Goal: Check status: Check status

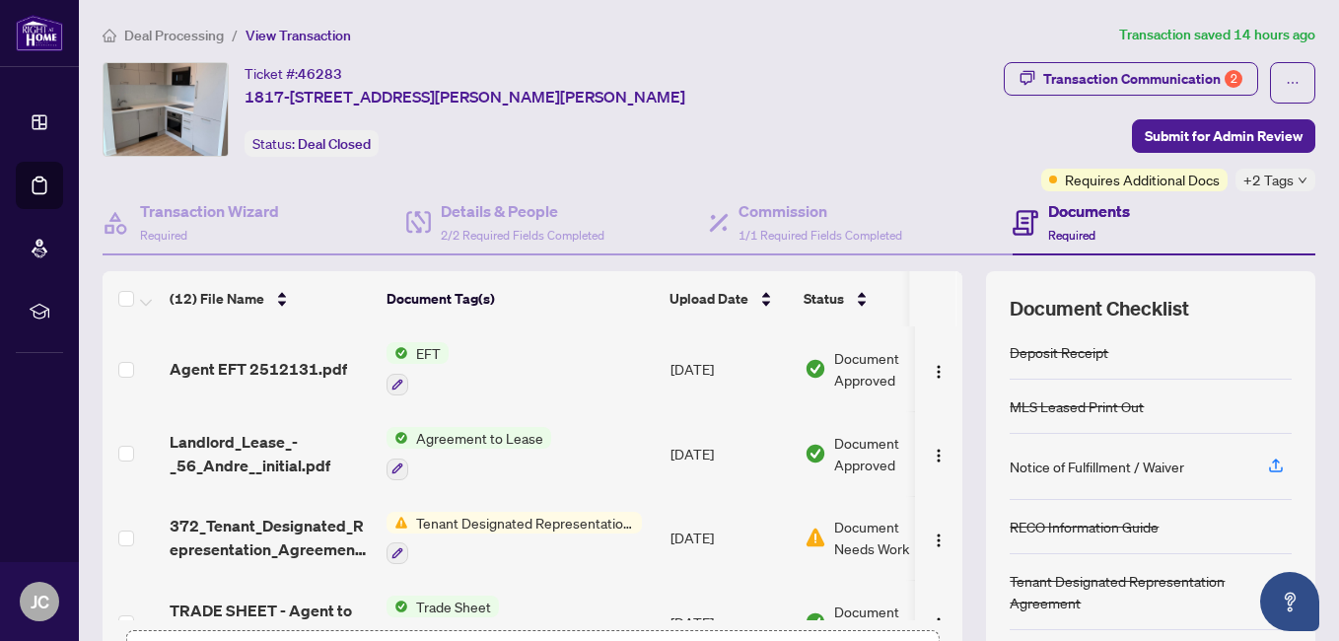
scroll to position [99, 0]
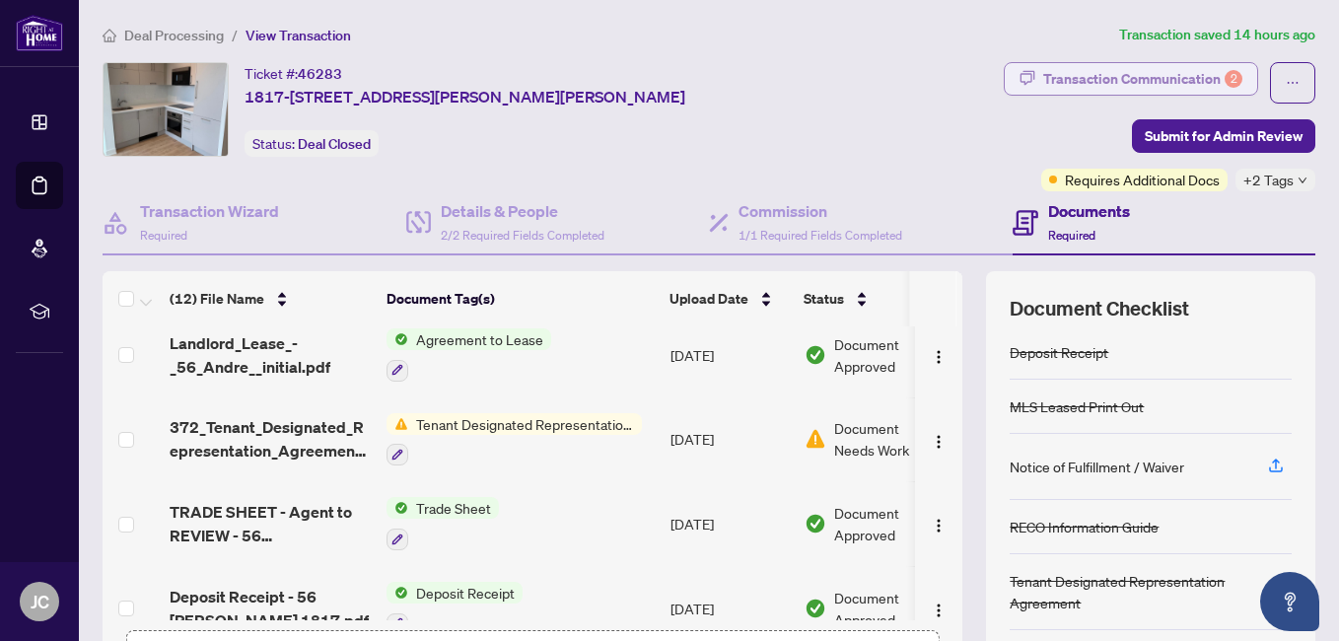
click at [1131, 74] on div "Transaction Communication 2" at bounding box center [1142, 79] width 199 height 32
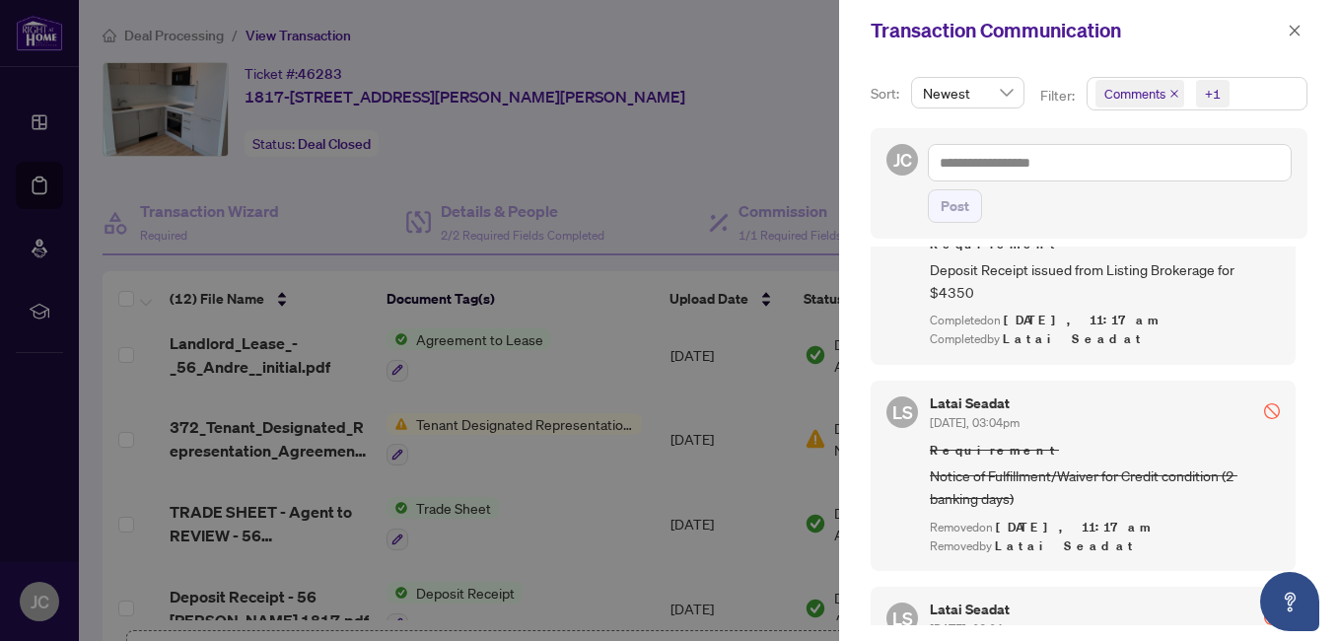
scroll to position [0, 0]
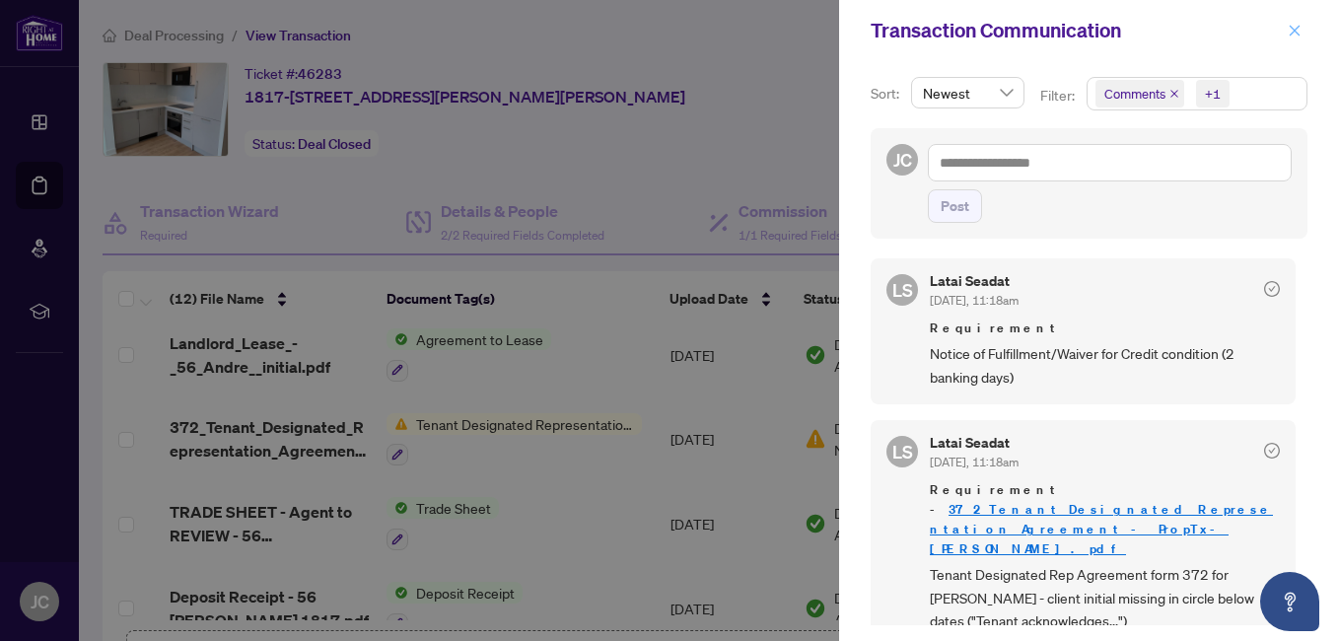
click at [1295, 30] on icon "close" at bounding box center [1295, 31] width 14 height 14
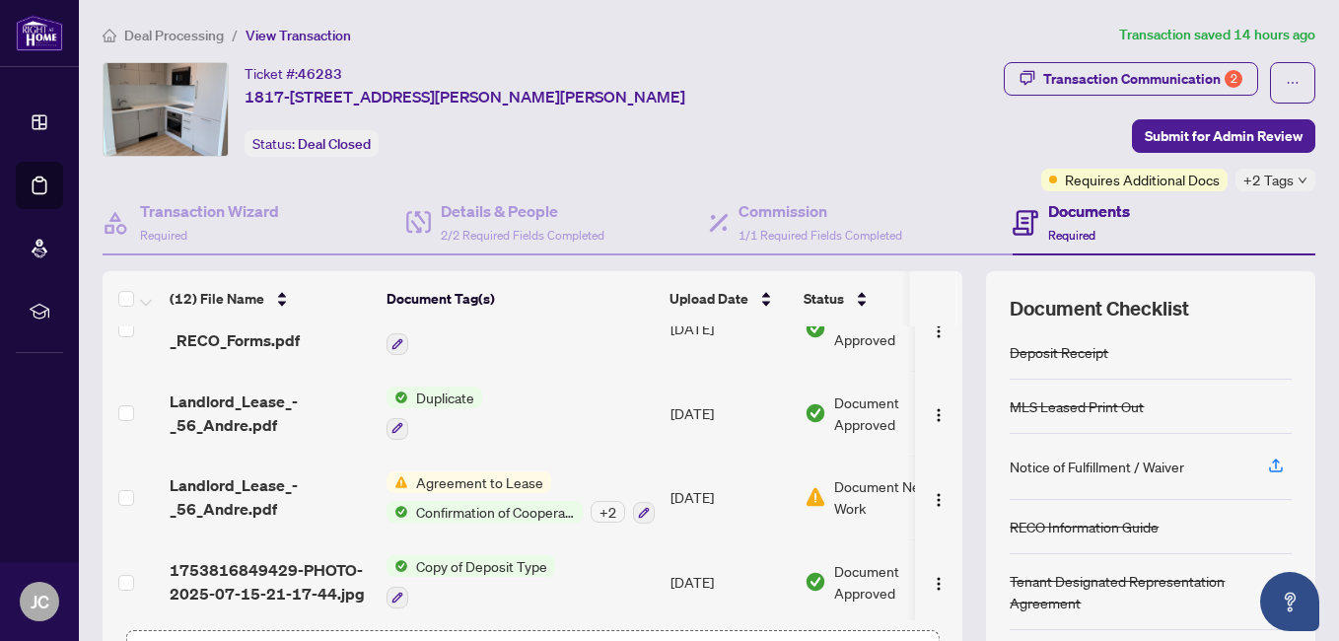
scroll to position [722, 0]
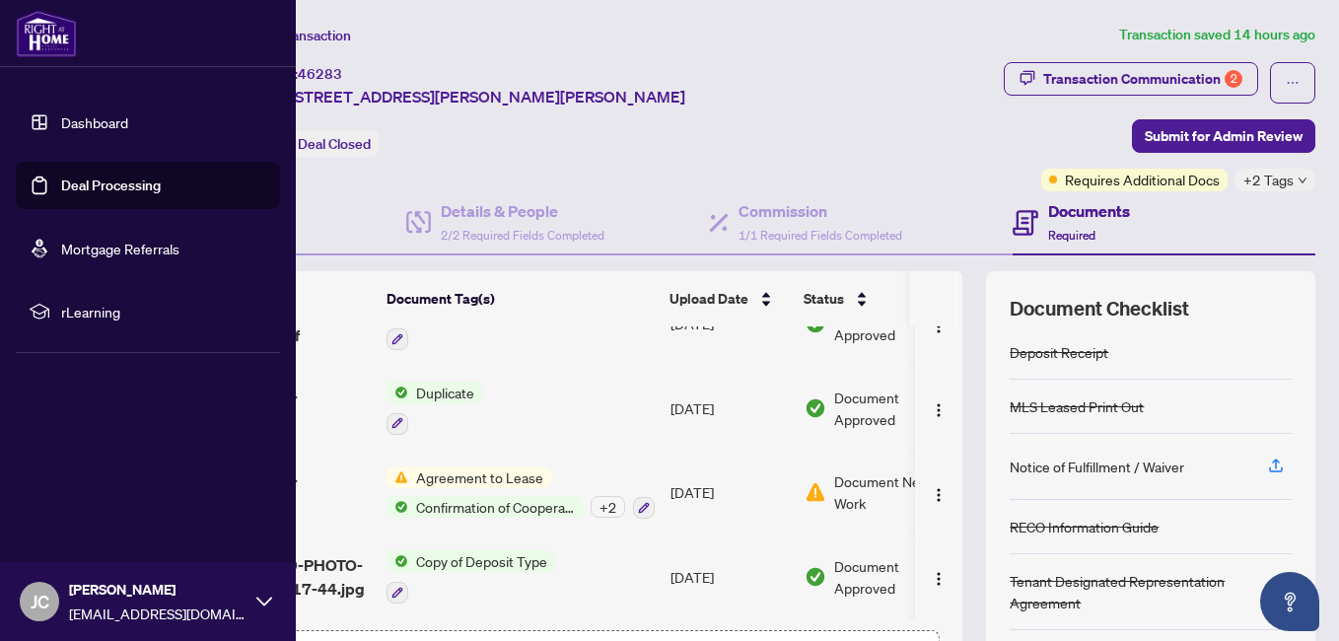
click at [61, 119] on link "Dashboard" at bounding box center [94, 122] width 67 height 18
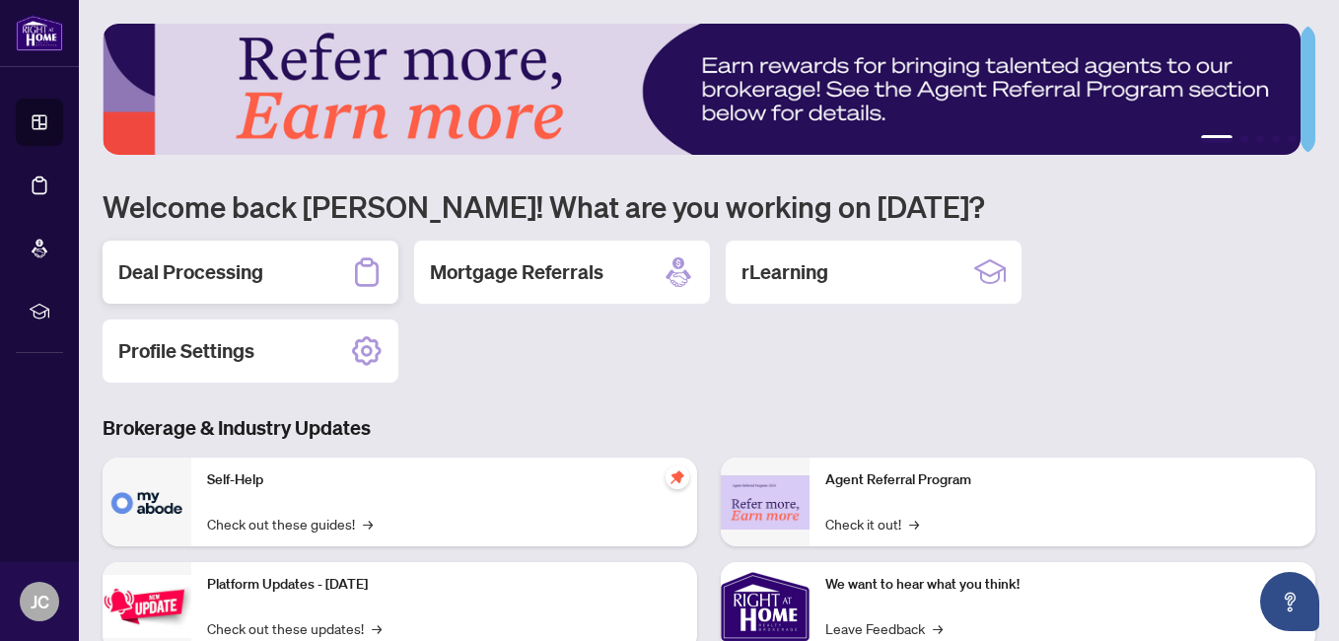
click at [233, 271] on h2 "Deal Processing" at bounding box center [190, 272] width 145 height 28
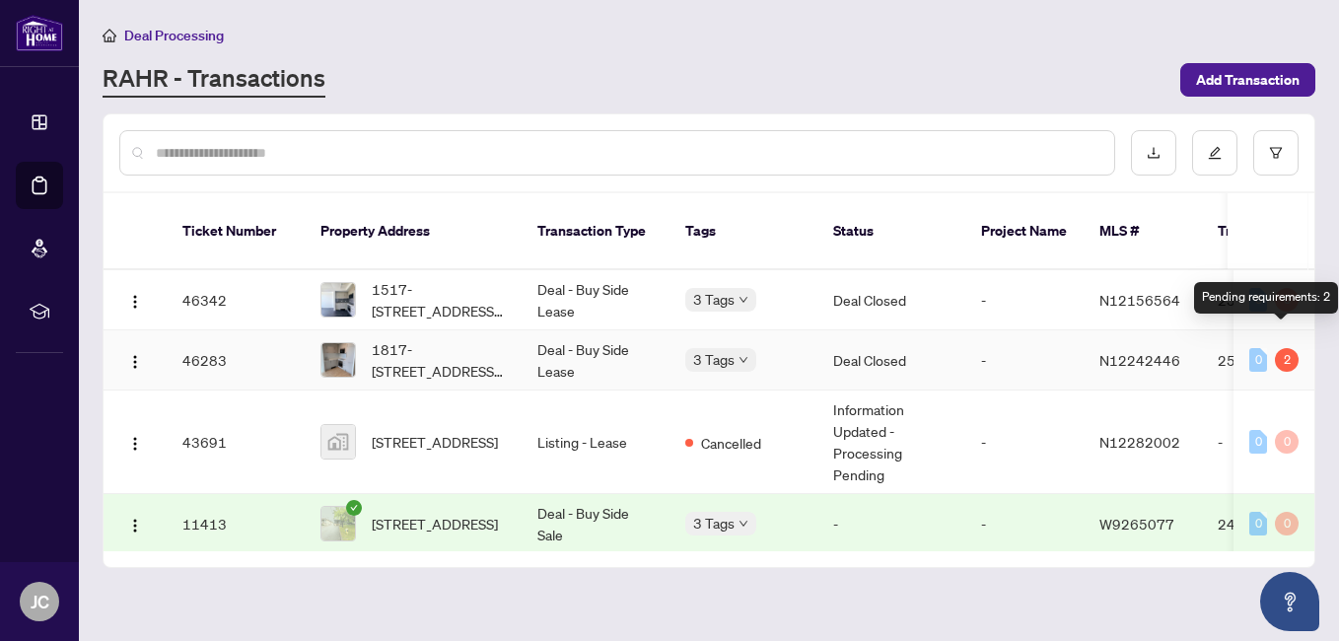
click at [1282, 348] on div "2" at bounding box center [1287, 360] width 24 height 24
click at [1280, 348] on div "2" at bounding box center [1287, 360] width 24 height 24
click at [1288, 304] on div "Pending requirements: 2" at bounding box center [1266, 298] width 144 height 32
click at [1220, 338] on td "2512131" at bounding box center [1271, 360] width 138 height 60
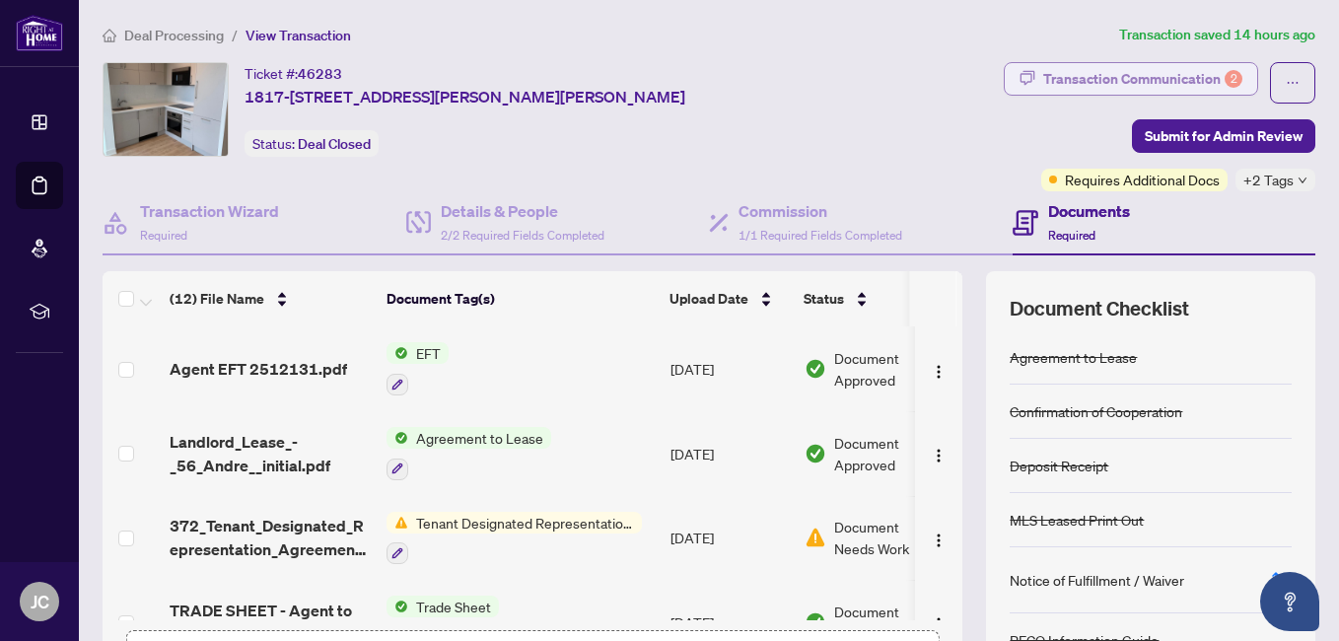
click at [1200, 78] on div "Transaction Communication 2" at bounding box center [1142, 79] width 199 height 32
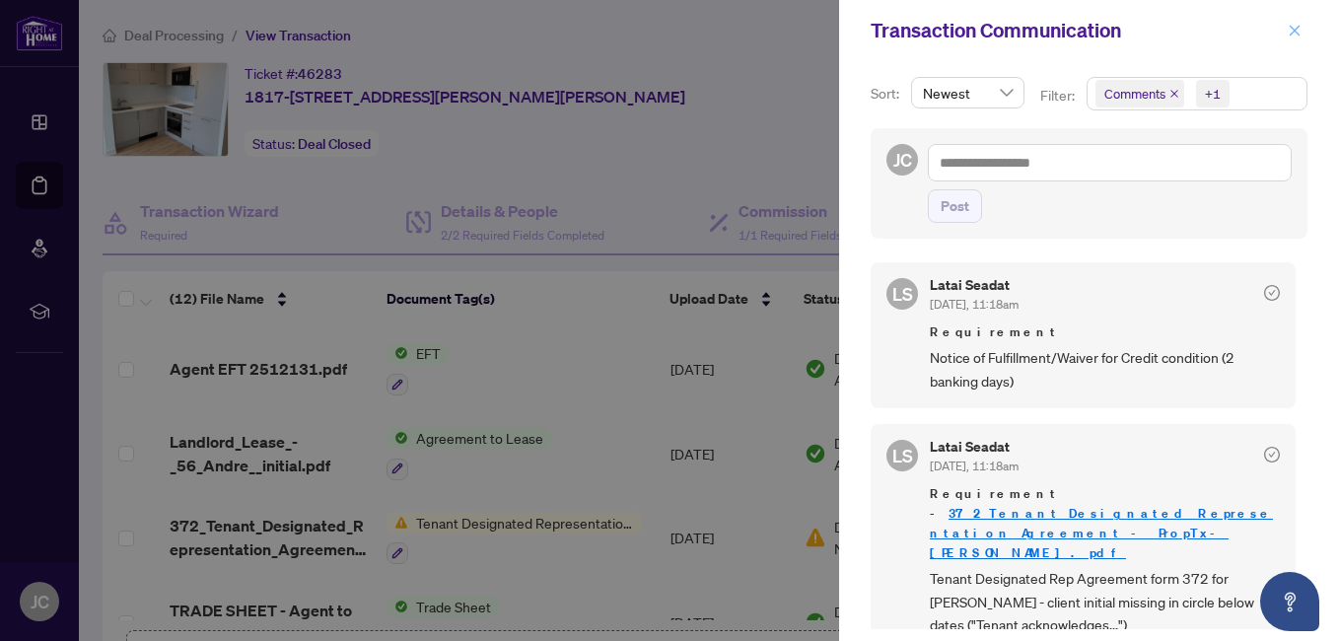
click at [1293, 28] on icon "close" at bounding box center [1295, 31] width 14 height 14
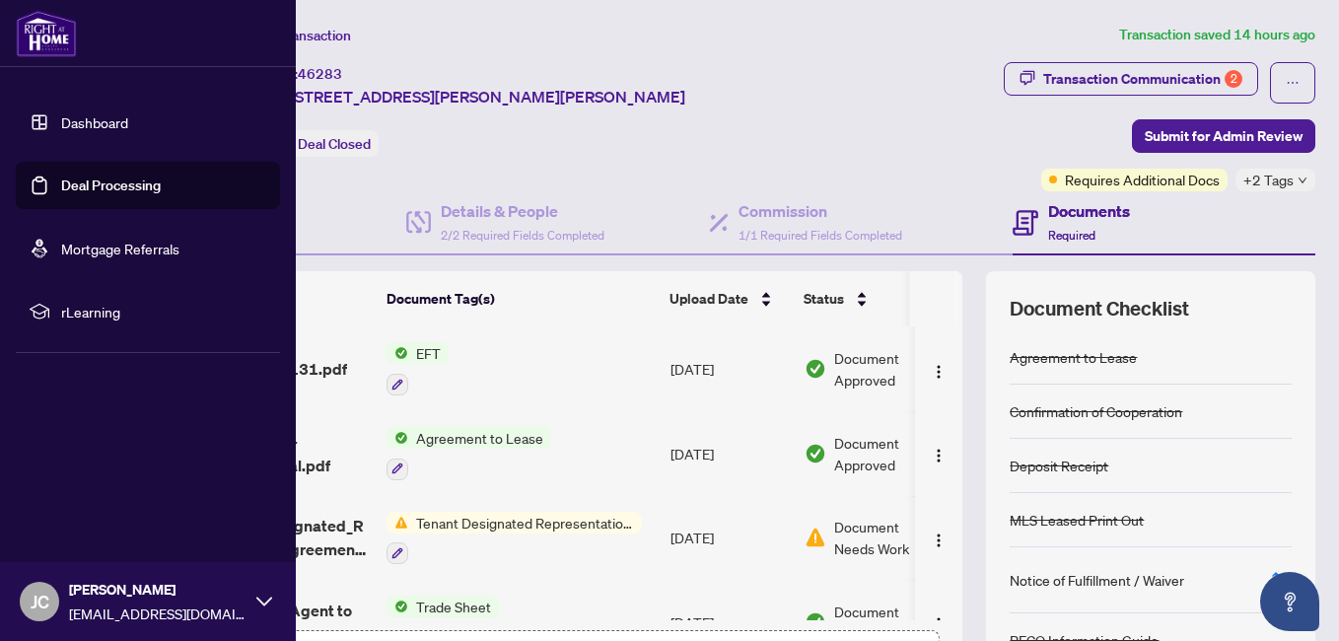
click at [82, 121] on link "Dashboard" at bounding box center [94, 122] width 67 height 18
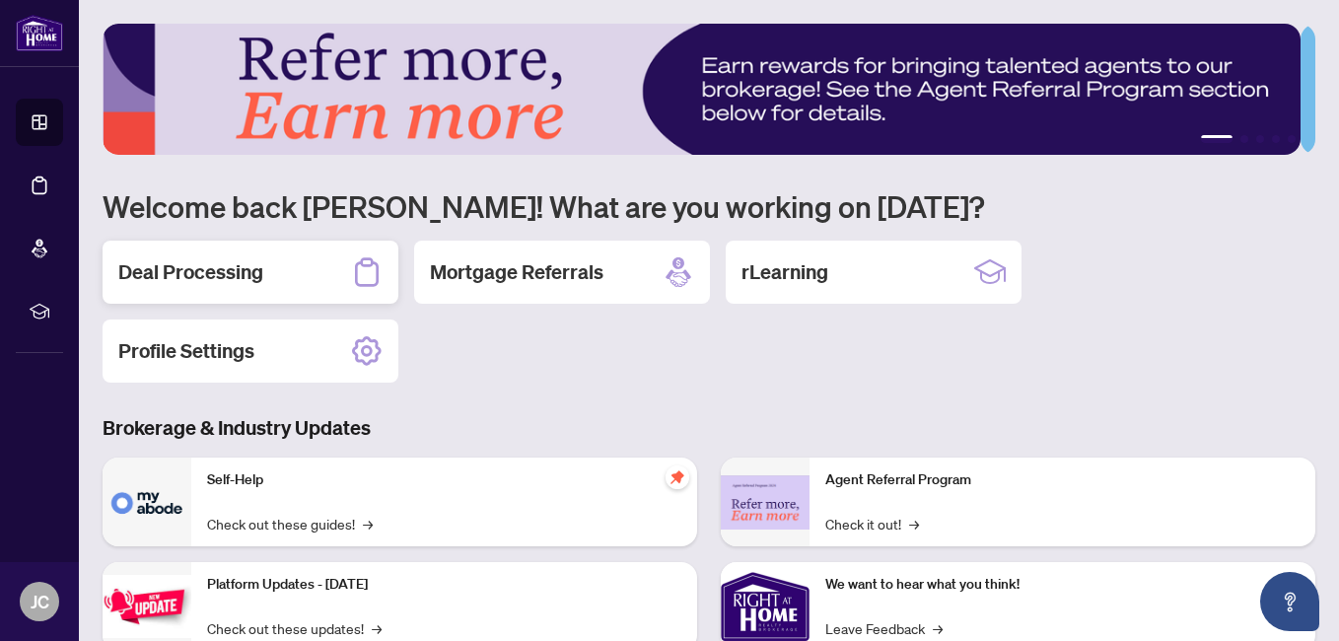
click at [245, 265] on h2 "Deal Processing" at bounding box center [190, 272] width 145 height 28
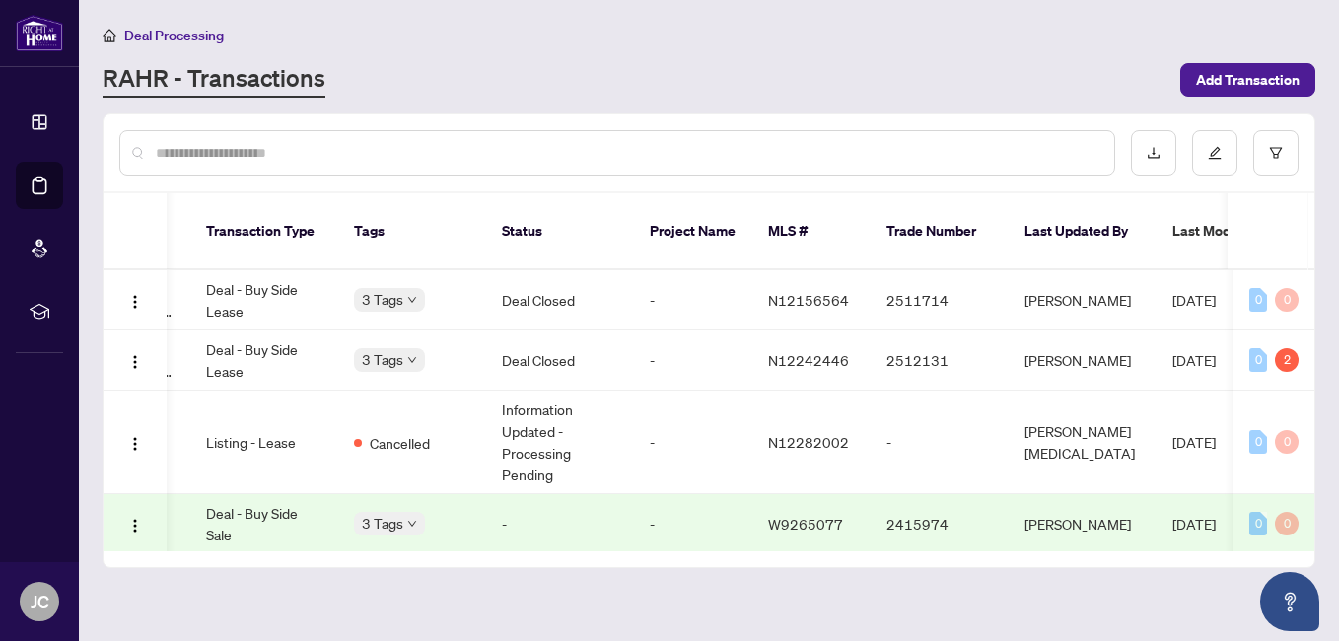
scroll to position [0, 355]
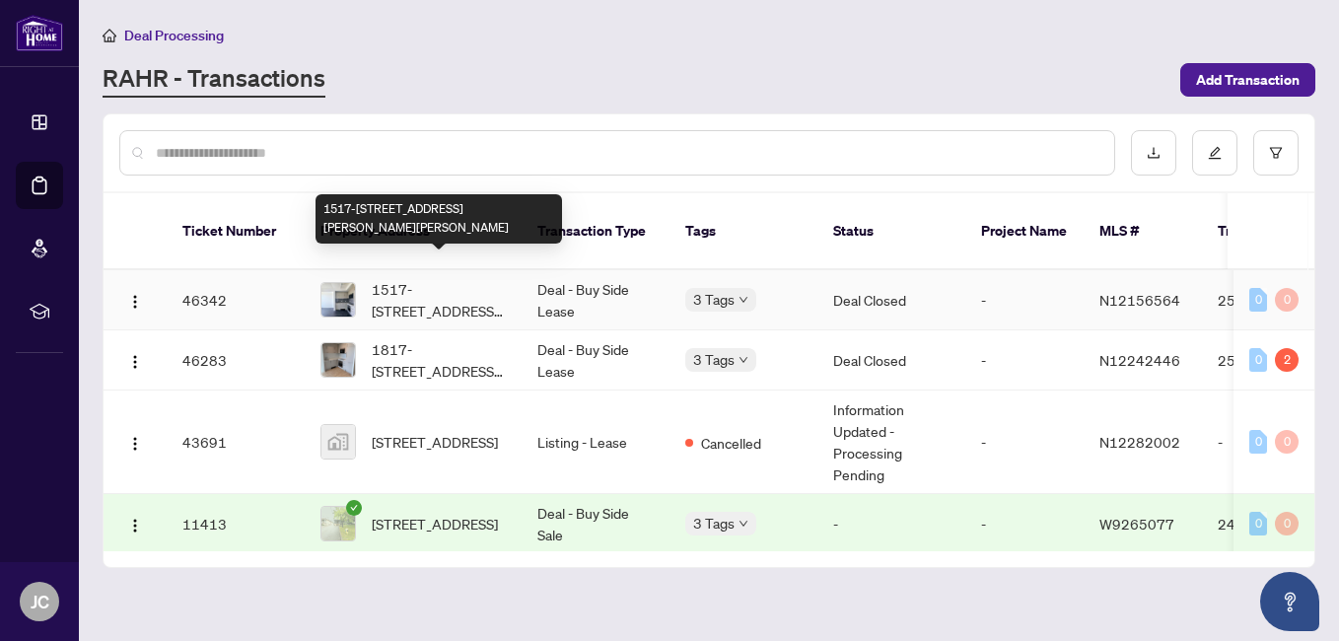
click at [454, 278] on span "1517-[STREET_ADDRESS][PERSON_NAME][PERSON_NAME]" at bounding box center [439, 299] width 134 height 43
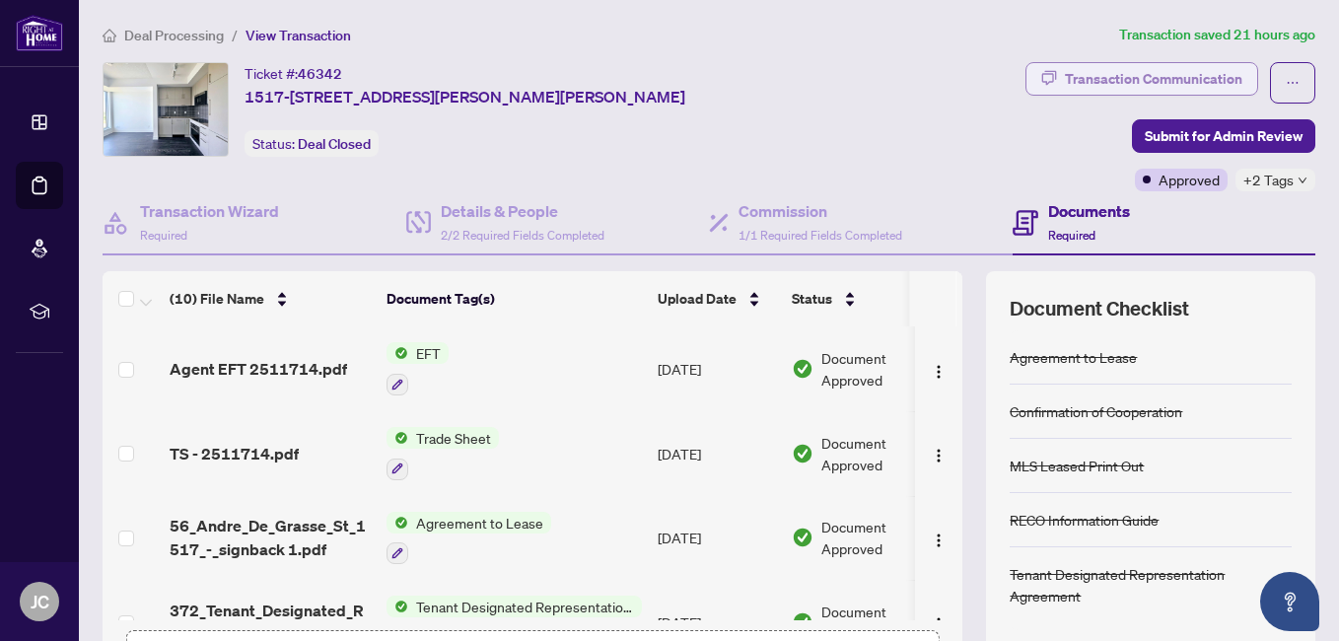
click at [1128, 77] on div "Transaction Communication" at bounding box center [1154, 79] width 178 height 32
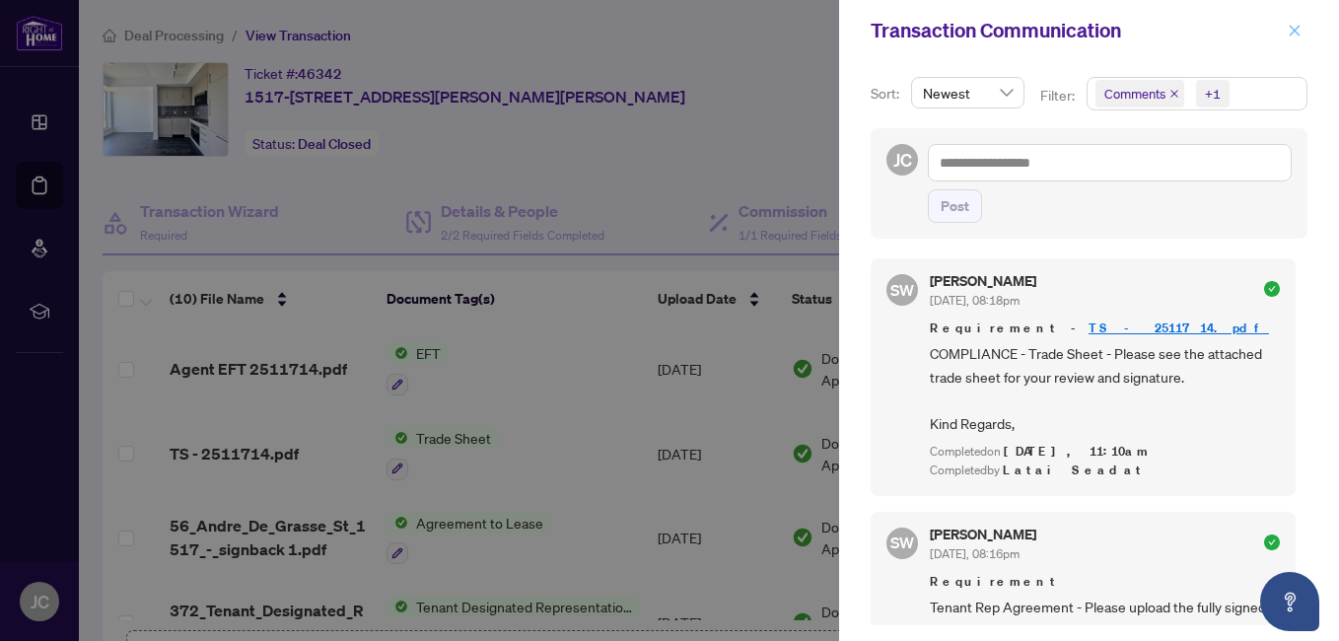
click at [1293, 32] on icon "close" at bounding box center [1295, 31] width 14 height 14
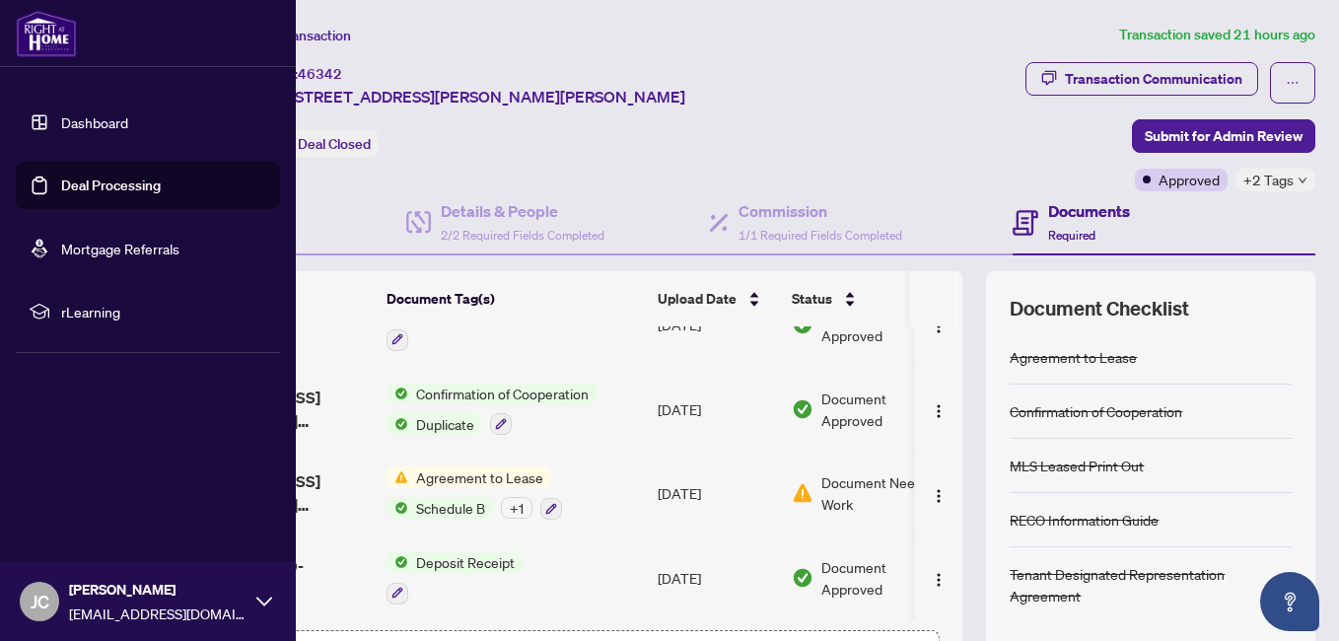
click at [61, 119] on link "Dashboard" at bounding box center [94, 122] width 67 height 18
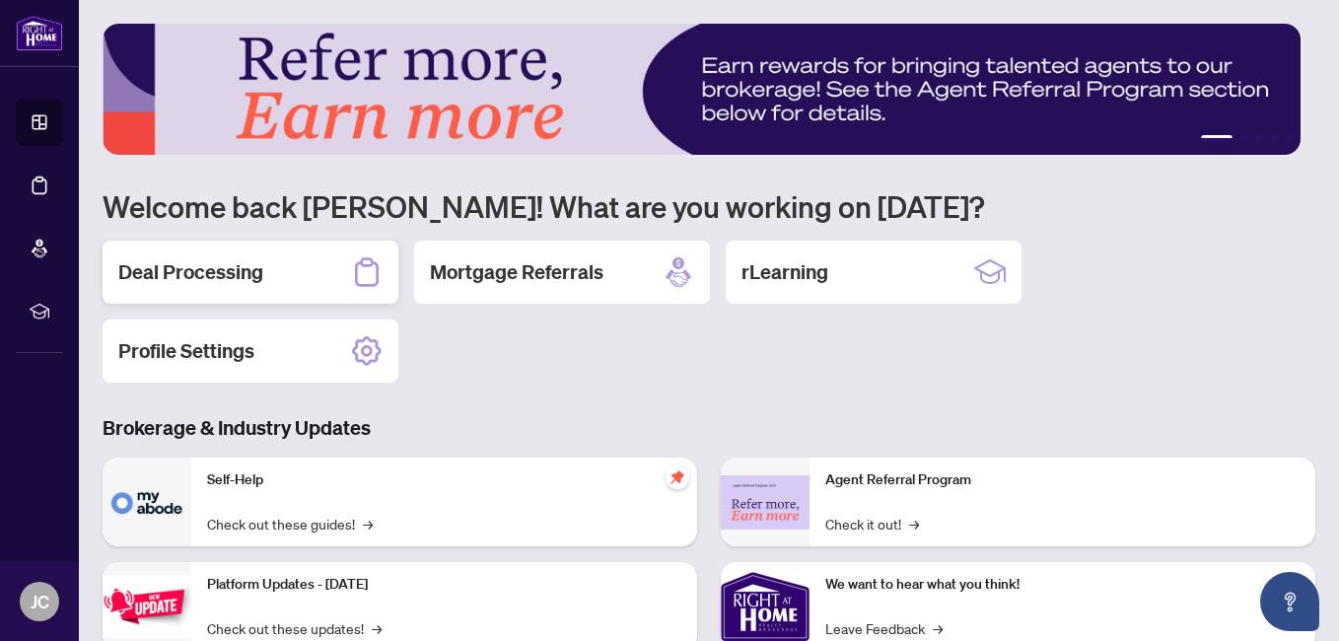
click at [311, 271] on div "Deal Processing" at bounding box center [251, 272] width 296 height 63
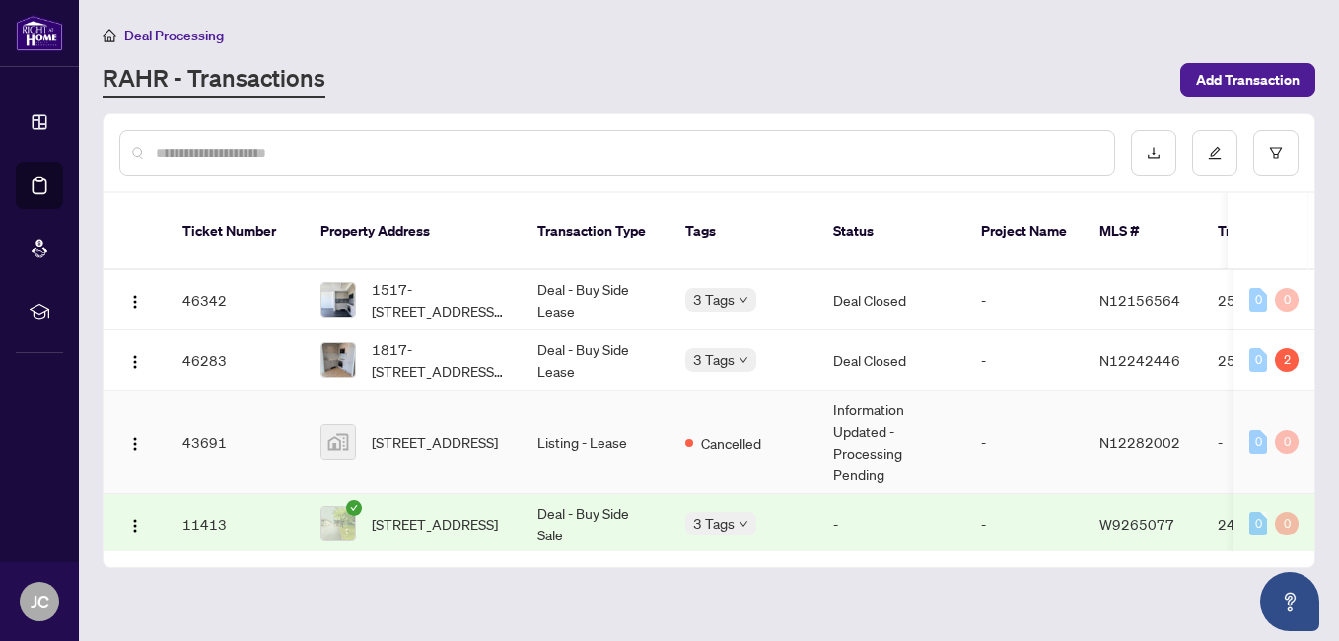
scroll to position [9, 0]
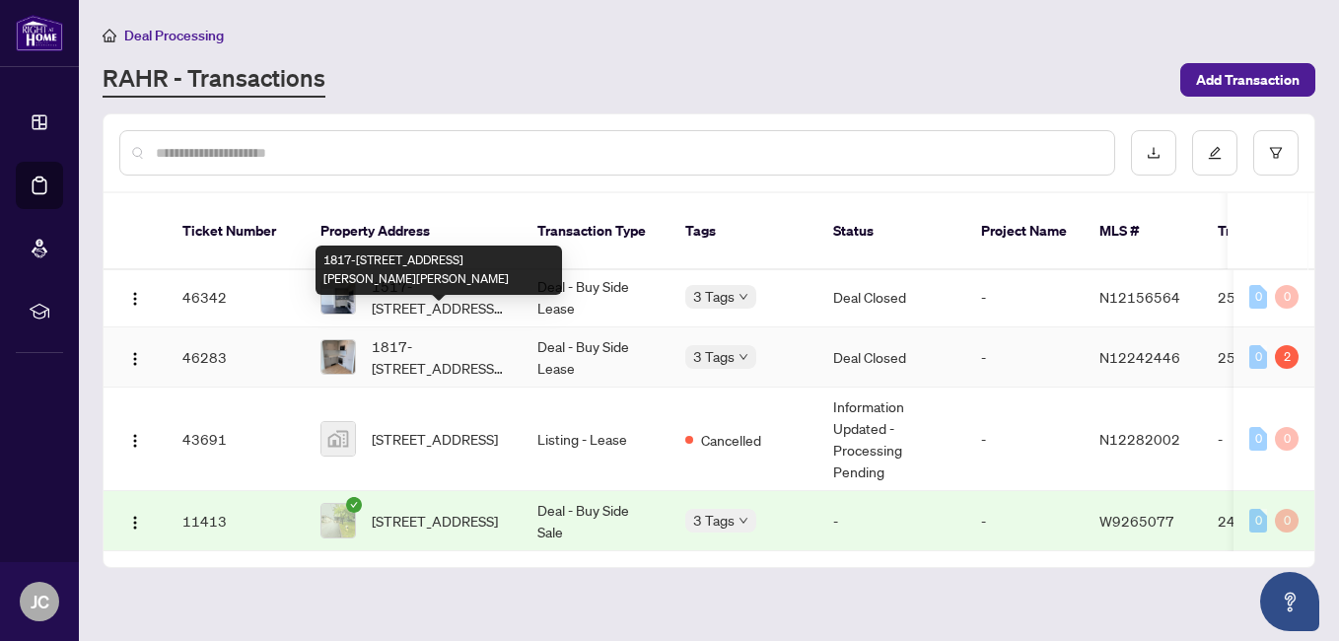
click at [442, 335] on span "1817-[STREET_ADDRESS][PERSON_NAME][PERSON_NAME]" at bounding box center [439, 356] width 134 height 43
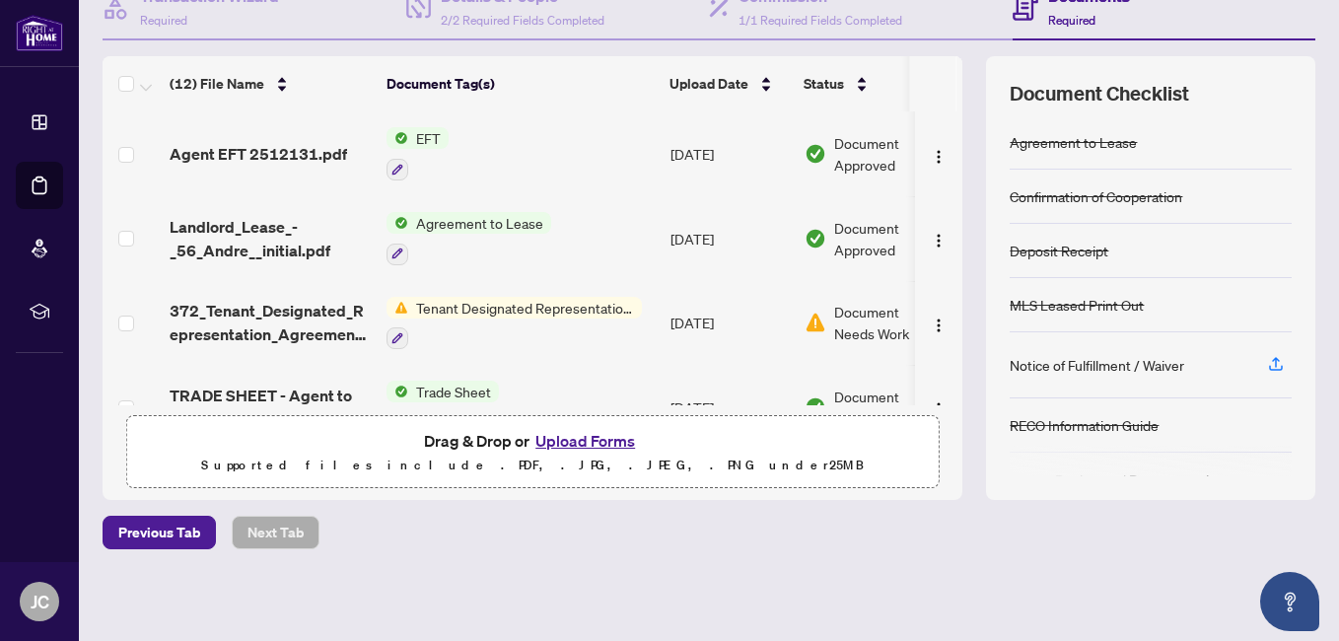
scroll to position [113, 0]
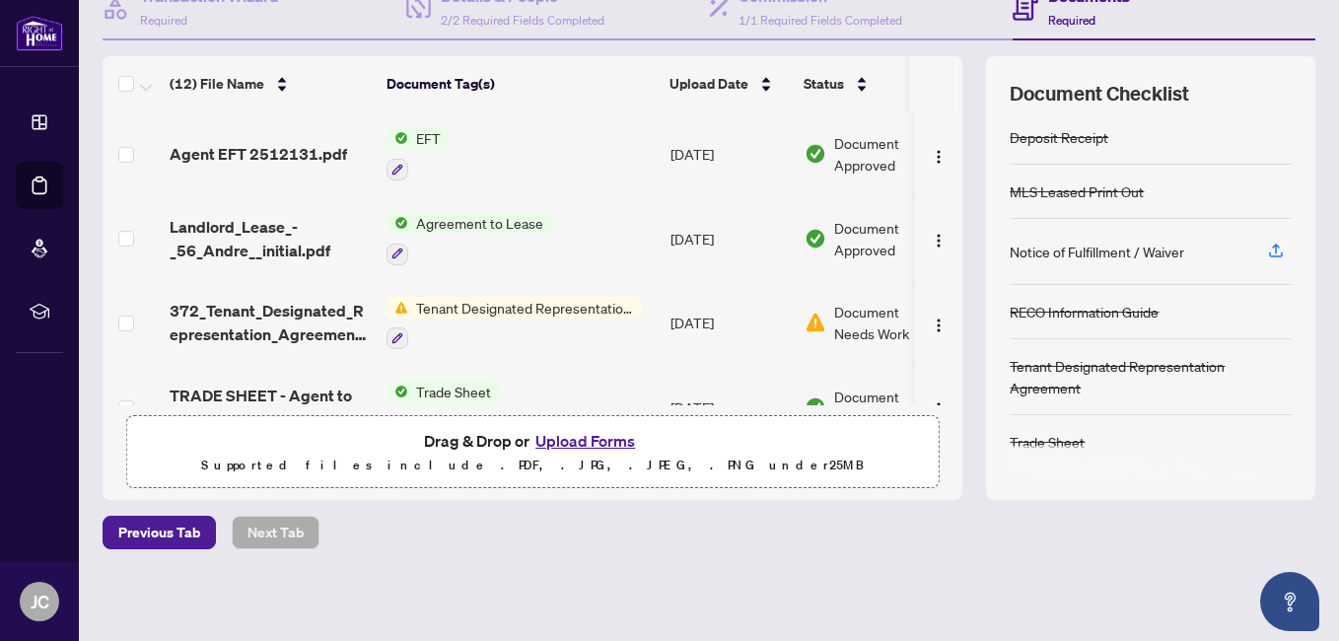
click at [471, 308] on span "Tenant Designated Representation Agreement" at bounding box center [525, 308] width 234 height 22
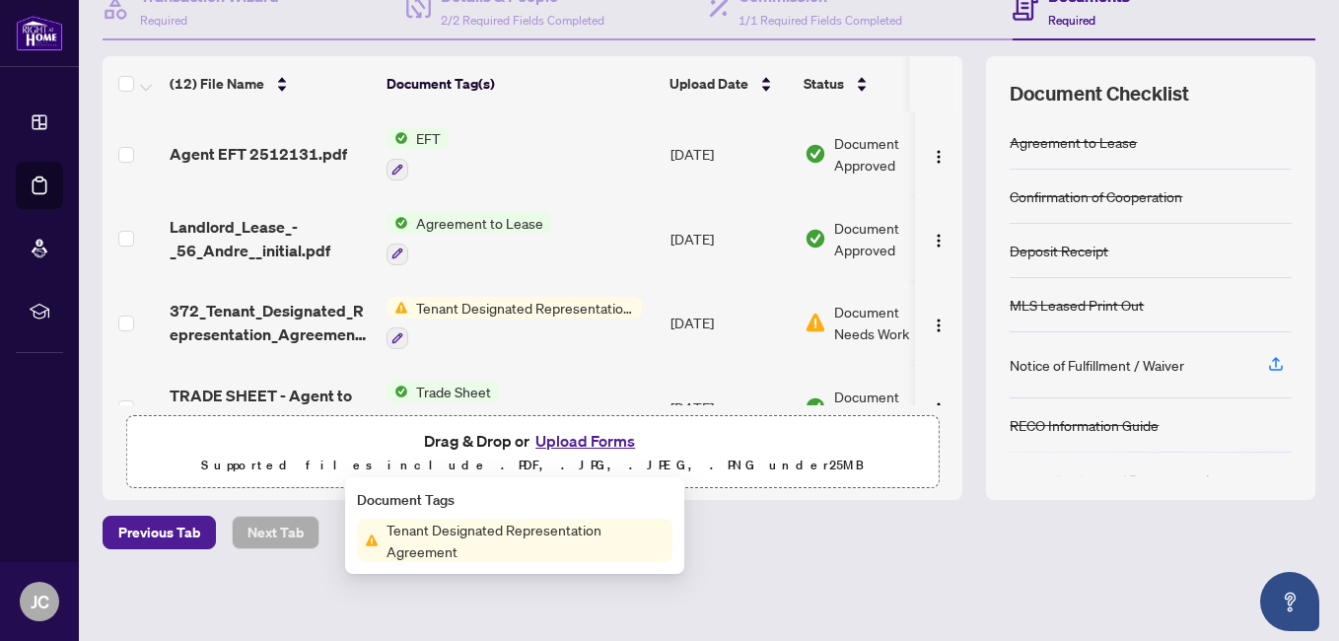
scroll to position [0, 0]
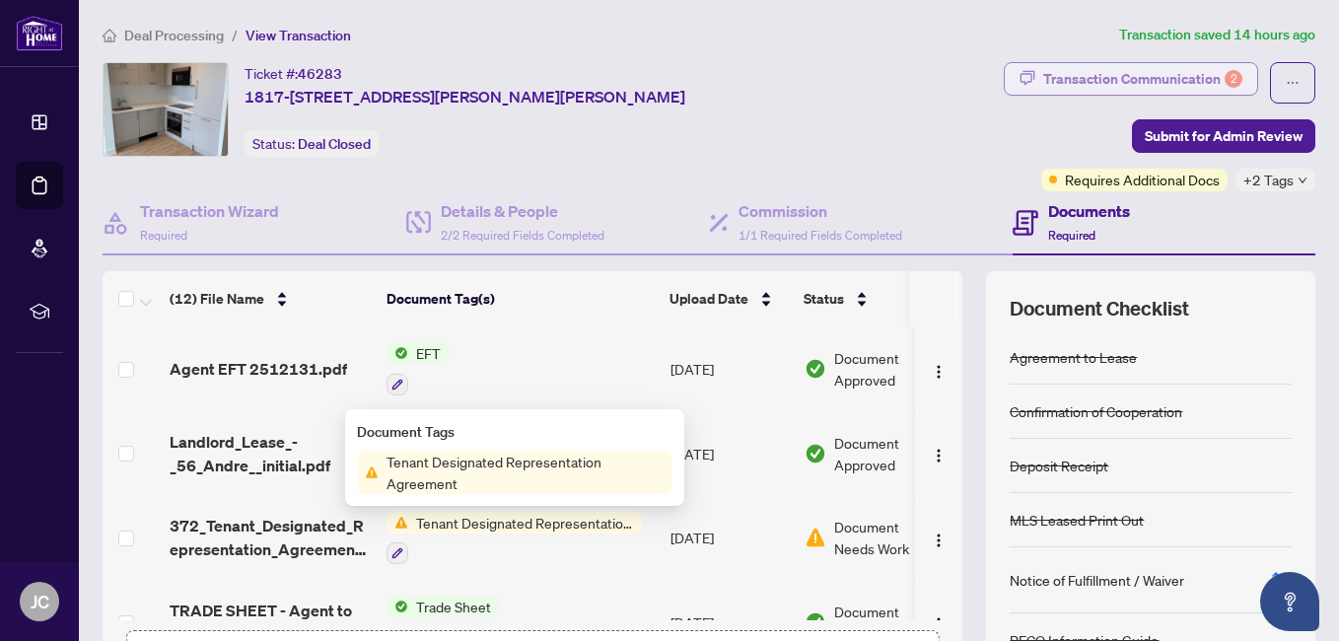
click at [1124, 80] on div "Transaction Communication 2" at bounding box center [1142, 79] width 199 height 32
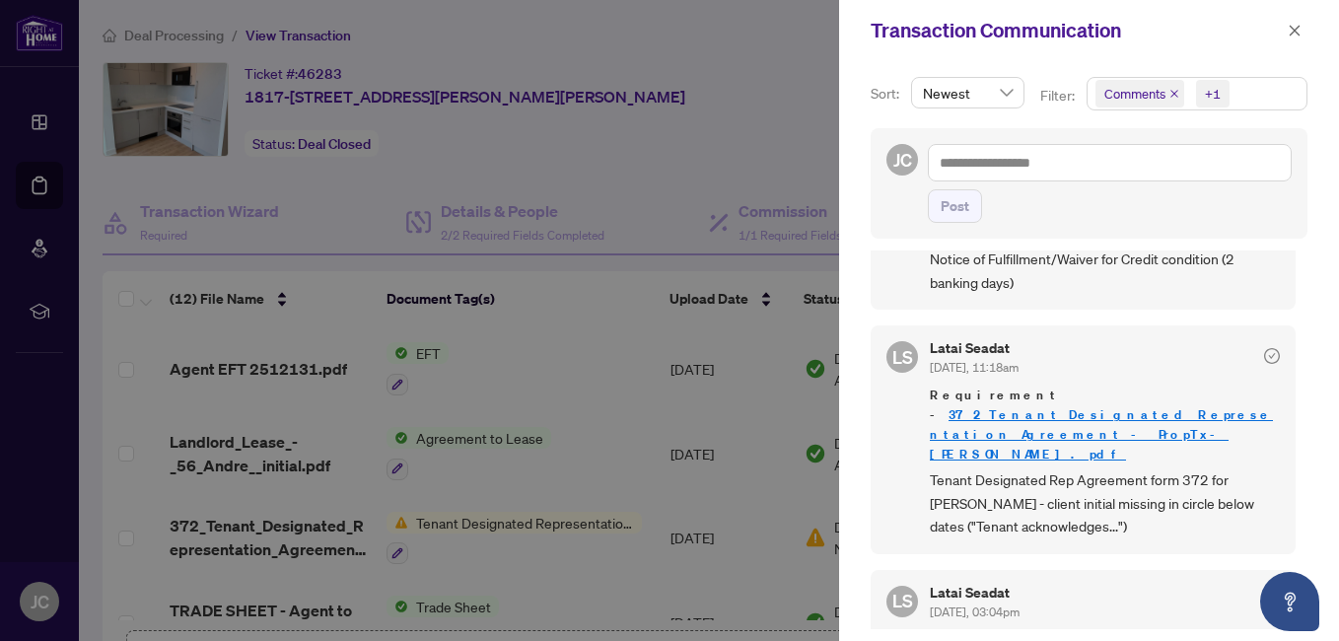
scroll to position [197, 0]
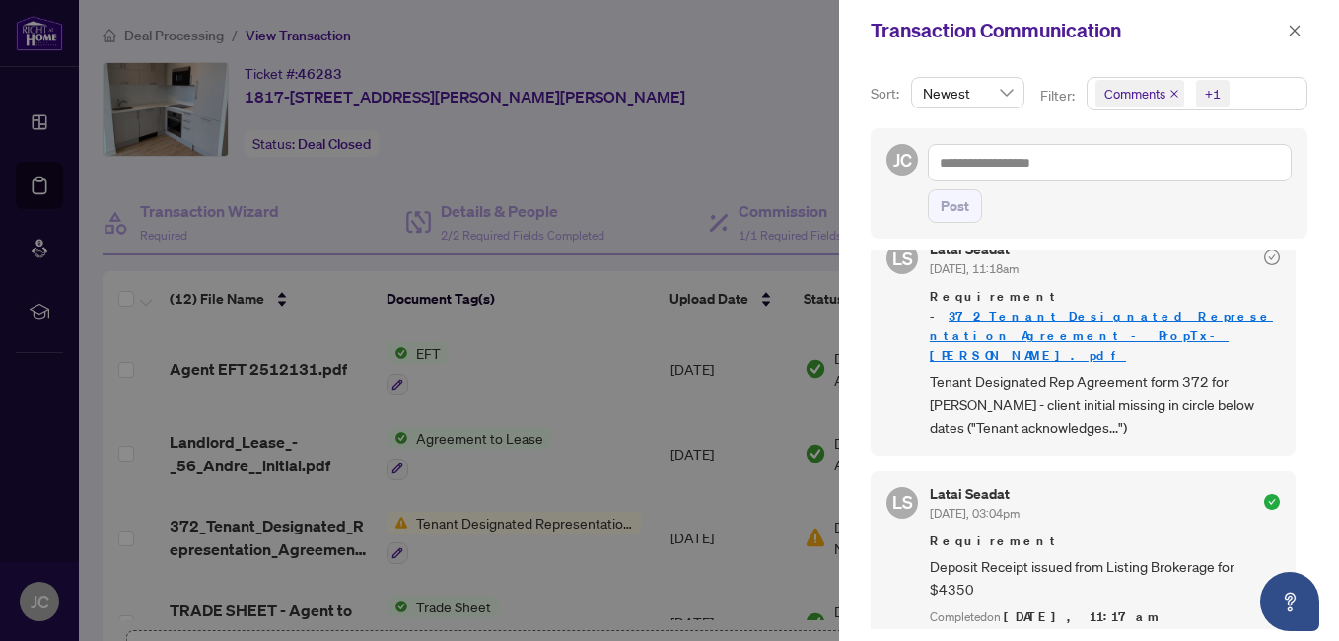
click at [1037, 317] on link "372_Tenant_Designated_Representation_Agreement_-_PropTx-[PERSON_NAME].pdf" at bounding box center [1101, 336] width 343 height 56
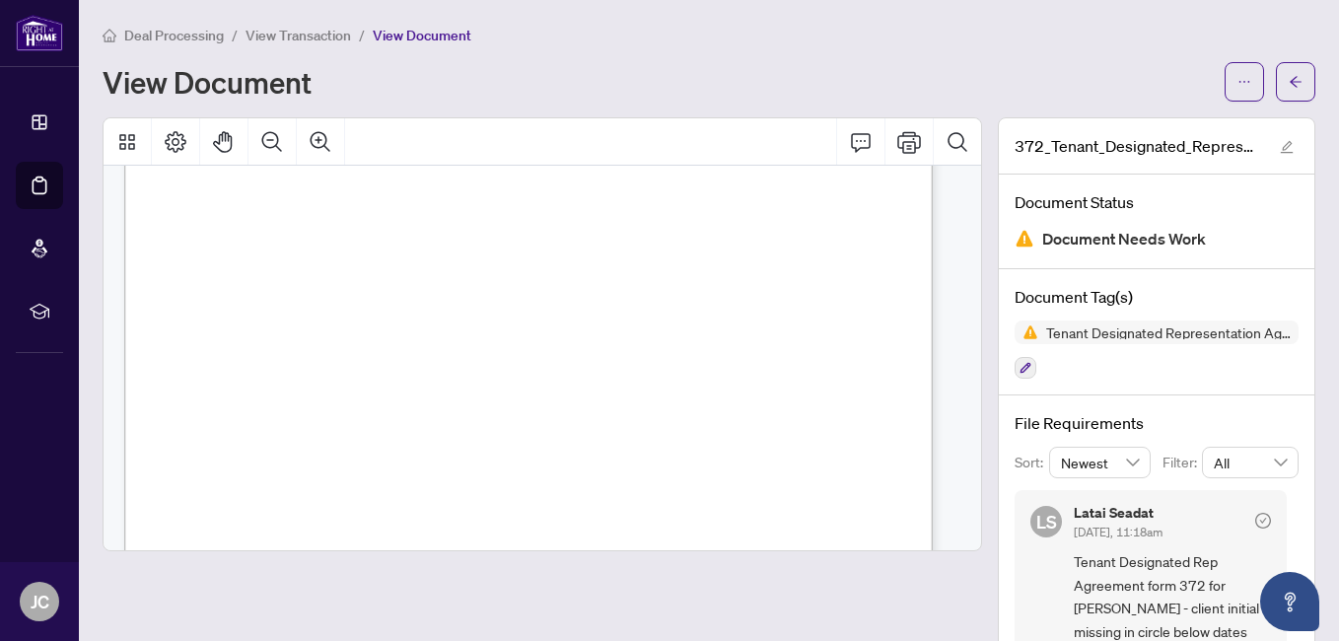
scroll to position [4832, 0]
click at [1289, 90] on span "button" at bounding box center [1296, 82] width 14 height 32
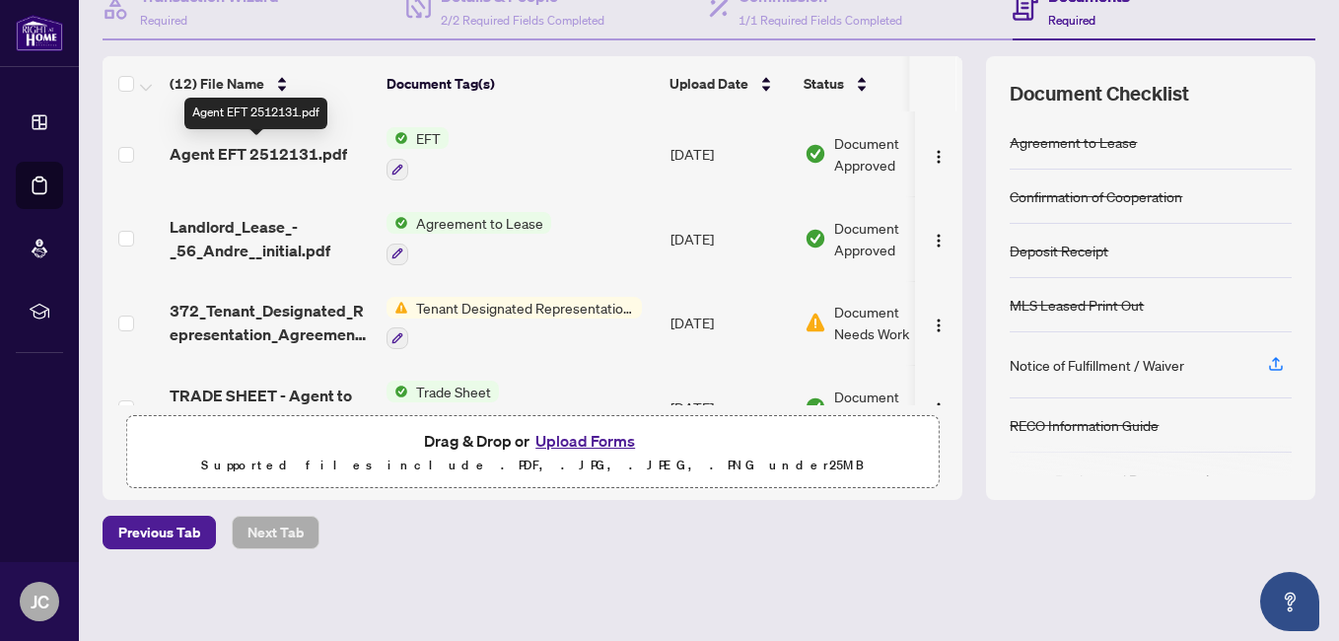
click at [285, 153] on span "Agent EFT 2512131.pdf" at bounding box center [259, 154] width 178 height 24
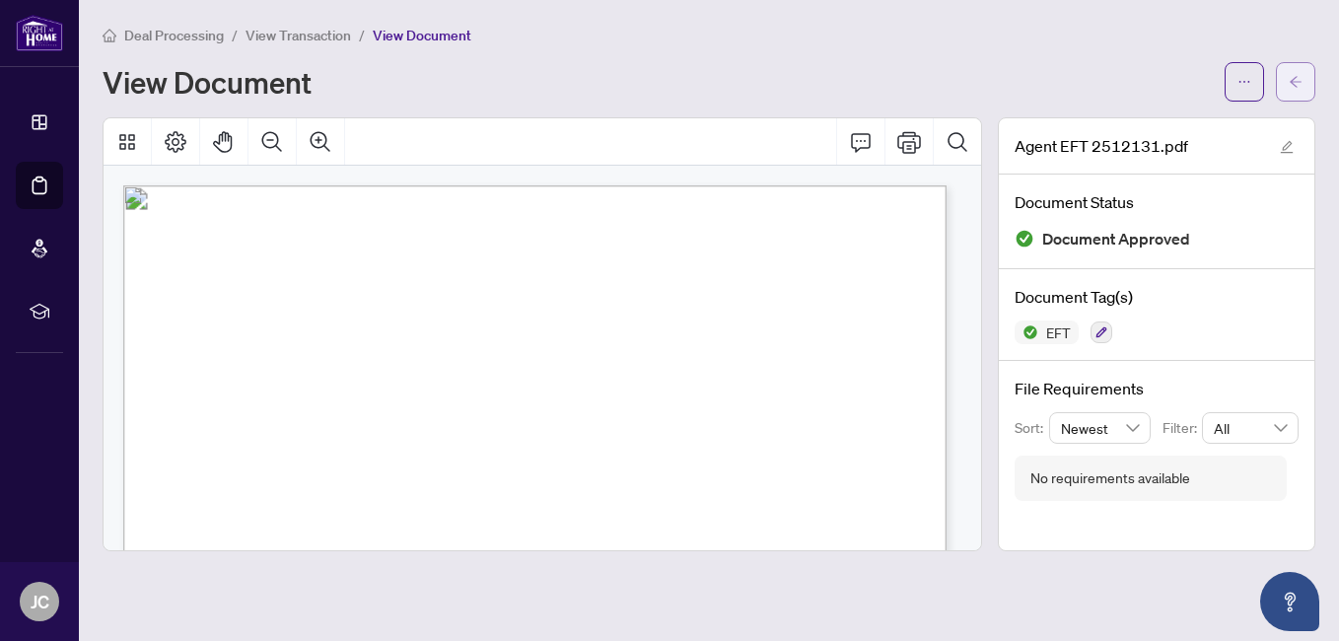
click at [1298, 90] on span "button" at bounding box center [1296, 82] width 14 height 32
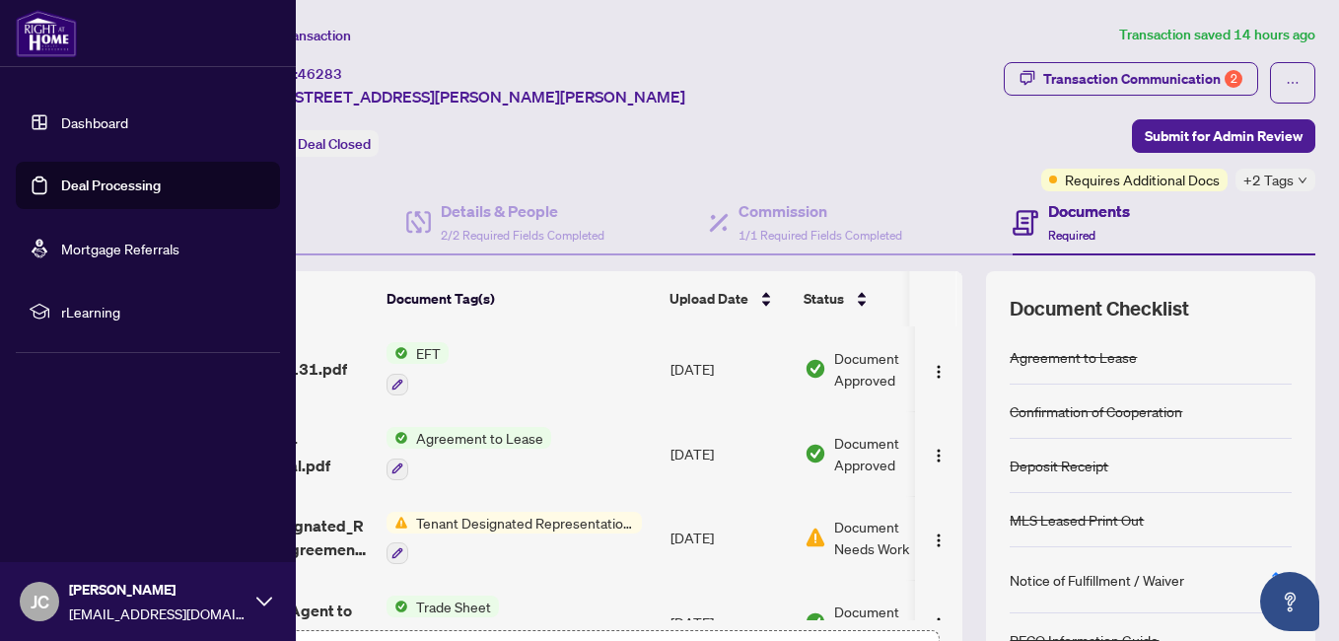
click at [61, 124] on link "Dashboard" at bounding box center [94, 122] width 67 height 18
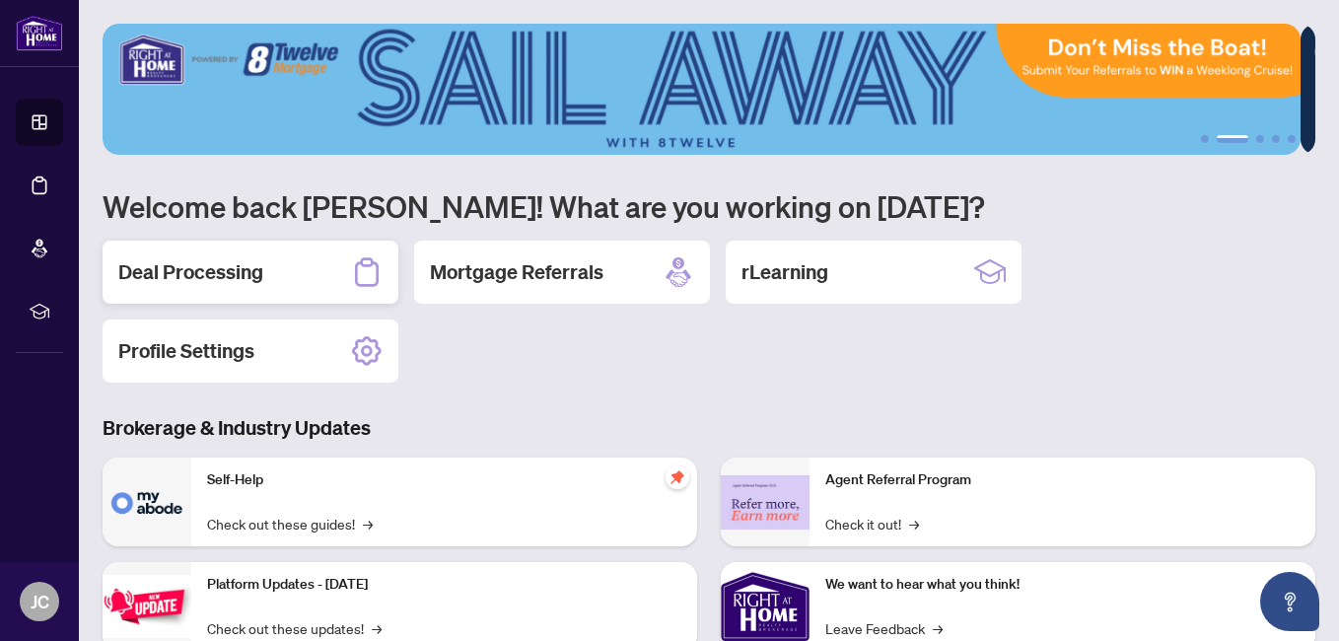
click at [222, 273] on h2 "Deal Processing" at bounding box center [190, 272] width 145 height 28
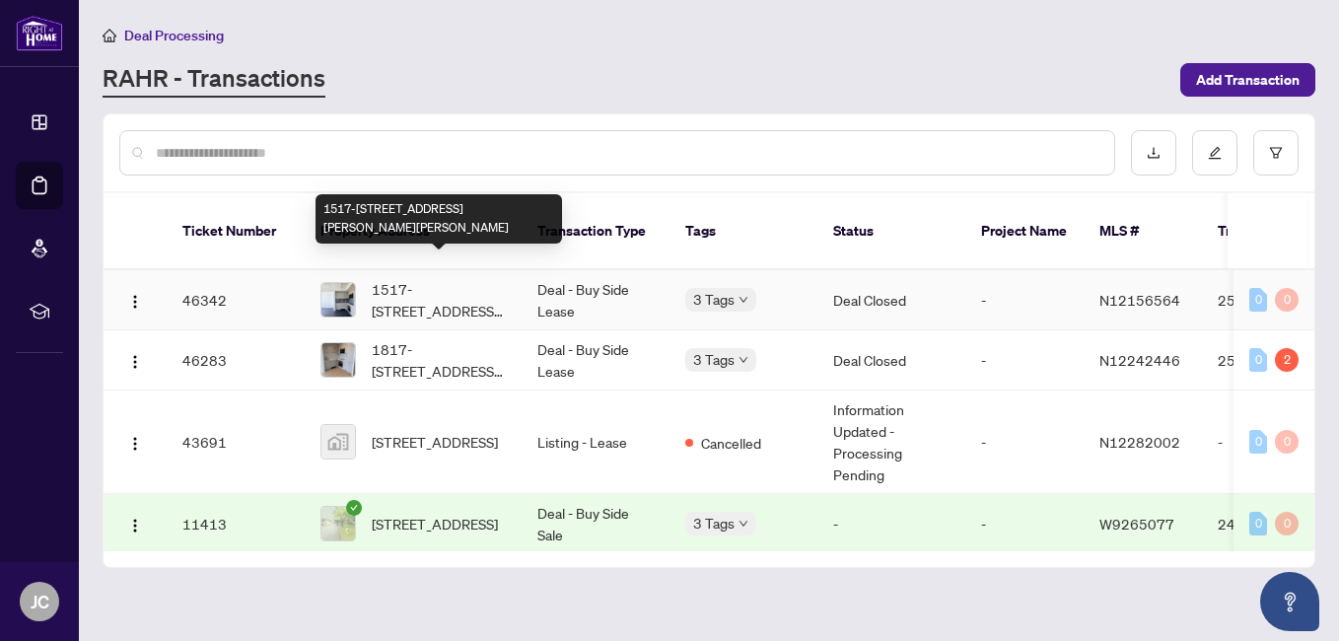
click at [393, 278] on span "1517-[STREET_ADDRESS][PERSON_NAME][PERSON_NAME]" at bounding box center [439, 299] width 134 height 43
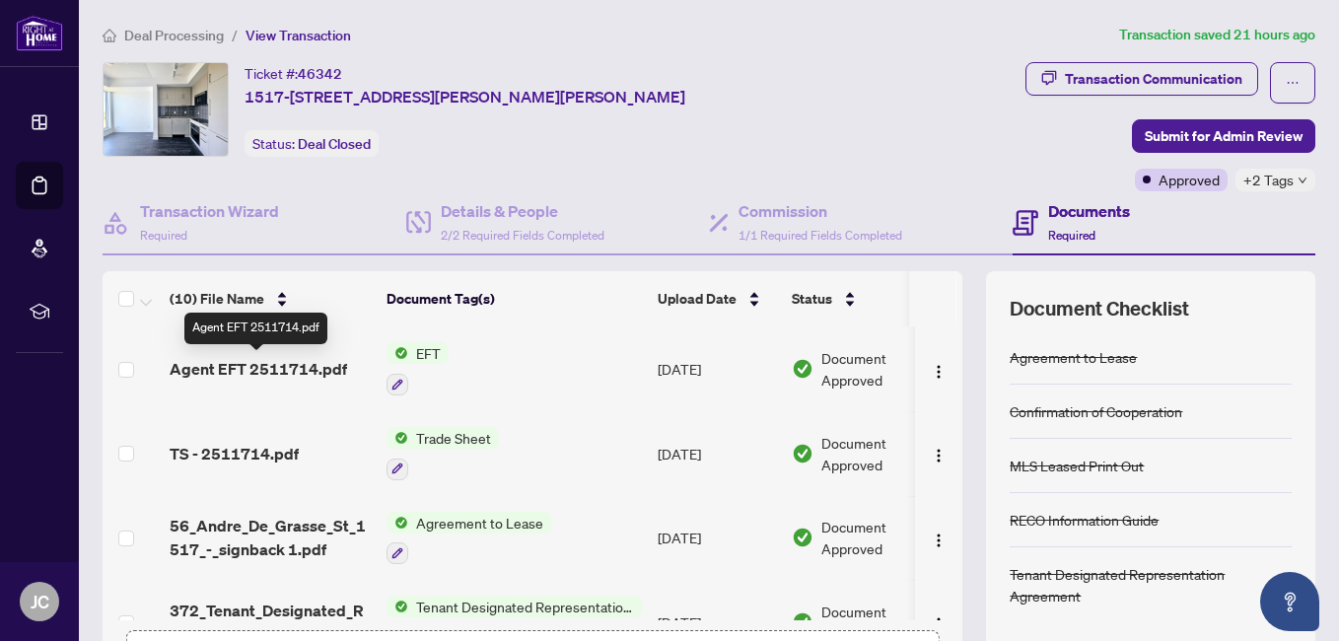
click at [257, 372] on span "Agent EFT 2511714.pdf" at bounding box center [259, 369] width 178 height 24
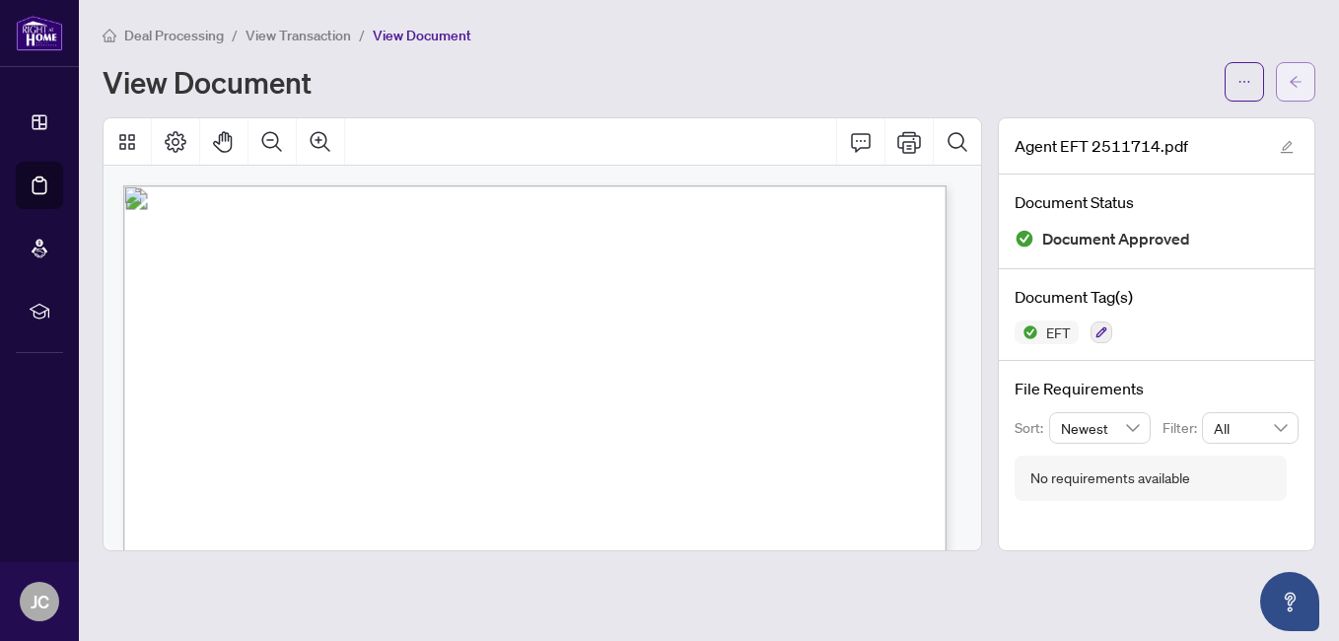
click at [1304, 75] on button "button" at bounding box center [1295, 81] width 39 height 39
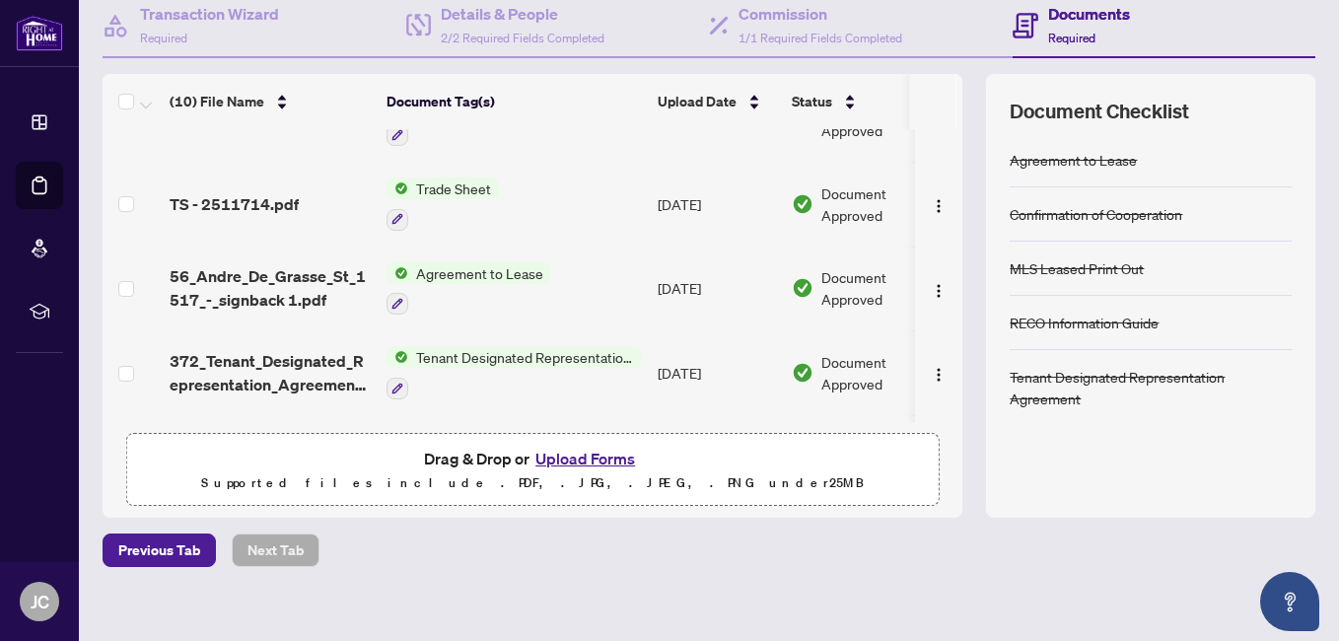
scroll to position [99, 0]
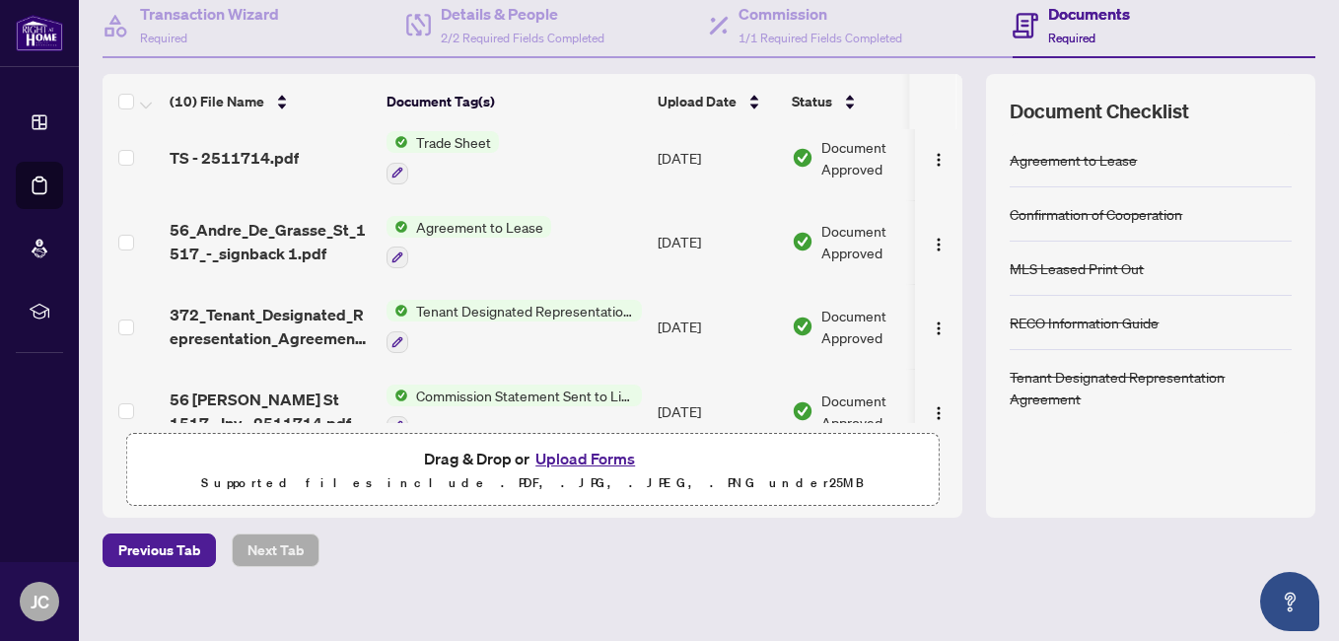
click at [474, 227] on span "Agreement to Lease" at bounding box center [479, 227] width 143 height 22
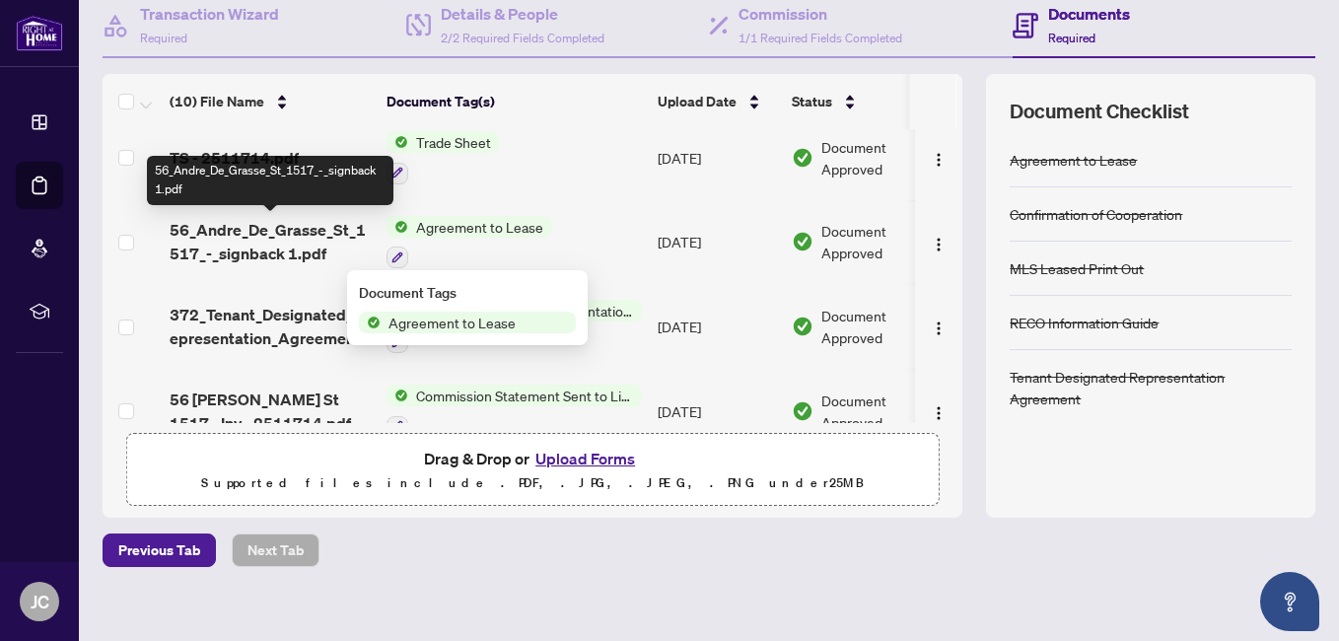
click at [259, 230] on span "56_Andre_De_Grasse_St_1517_-_signback 1.pdf" at bounding box center [270, 241] width 201 height 47
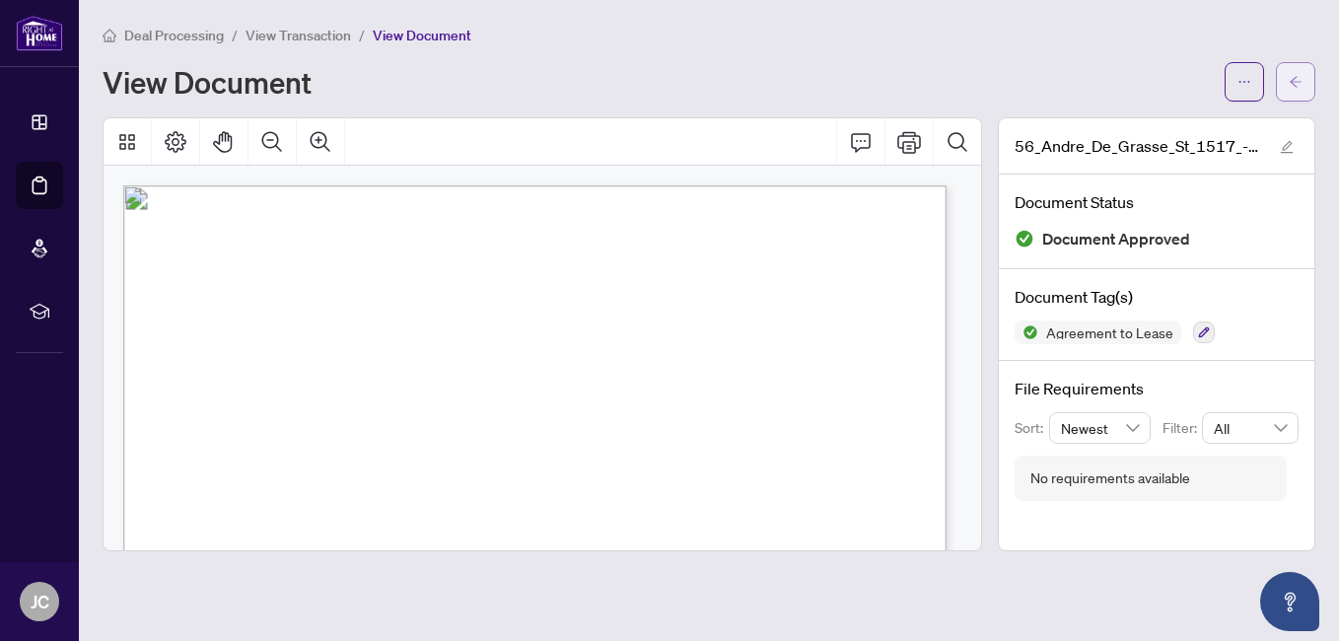
click at [1306, 83] on button "button" at bounding box center [1295, 81] width 39 height 39
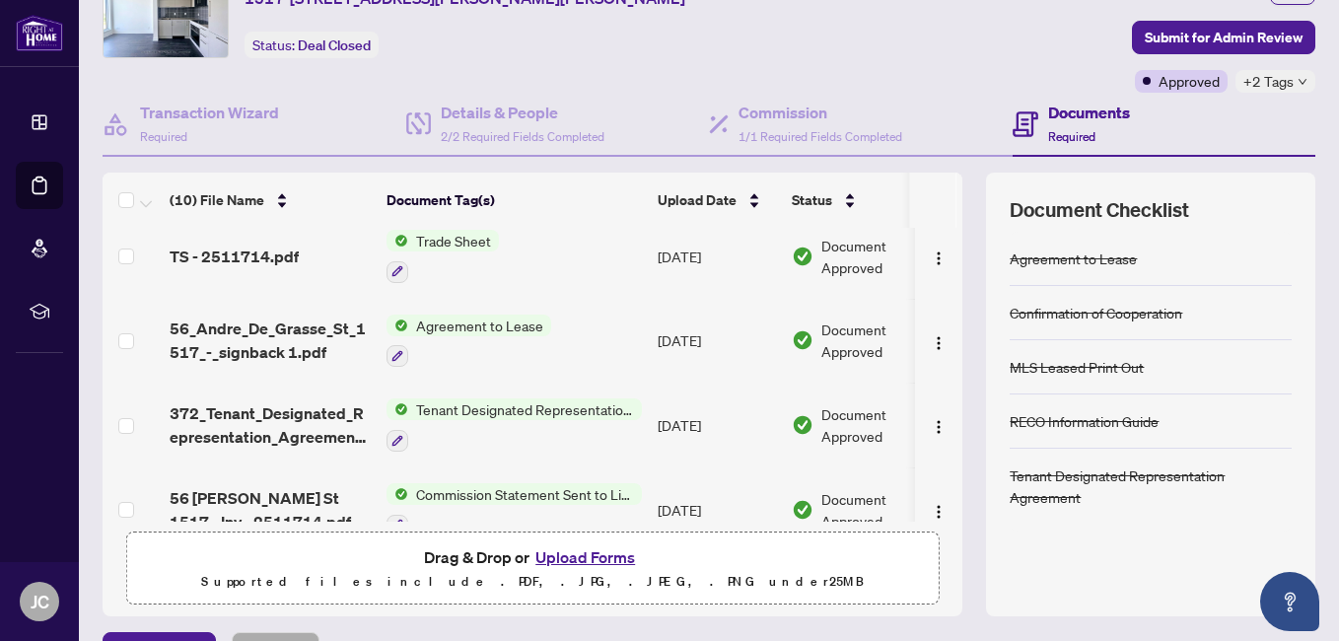
scroll to position [197, 0]
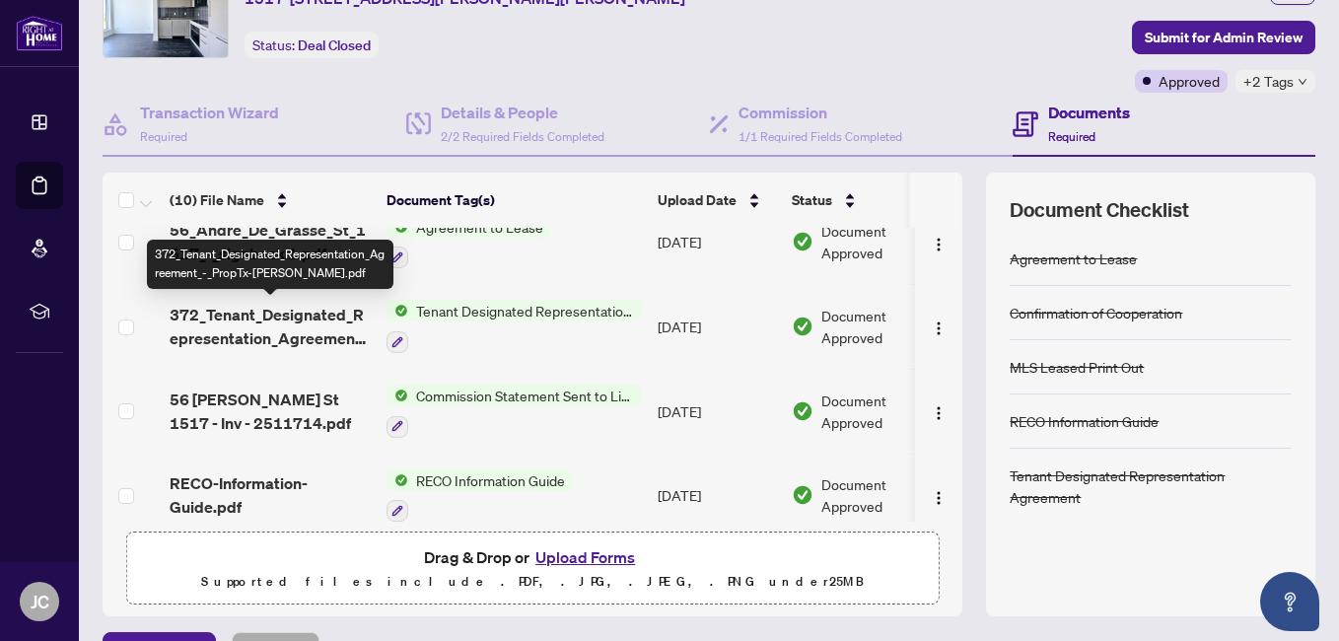
click at [284, 315] on span "372_Tenant_Designated_Representation_Agreement_-_PropTx-[PERSON_NAME].pdf" at bounding box center [270, 326] width 201 height 47
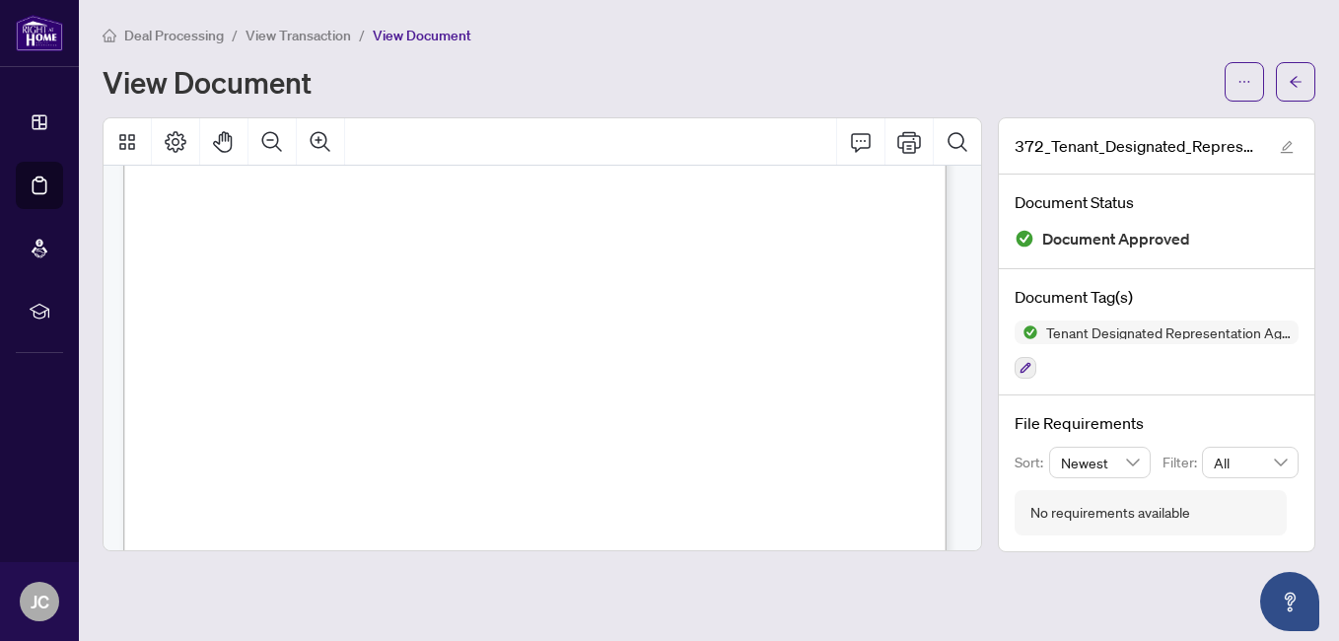
scroll to position [296, 0]
click at [1297, 87] on icon "arrow-left" at bounding box center [1296, 81] width 12 height 11
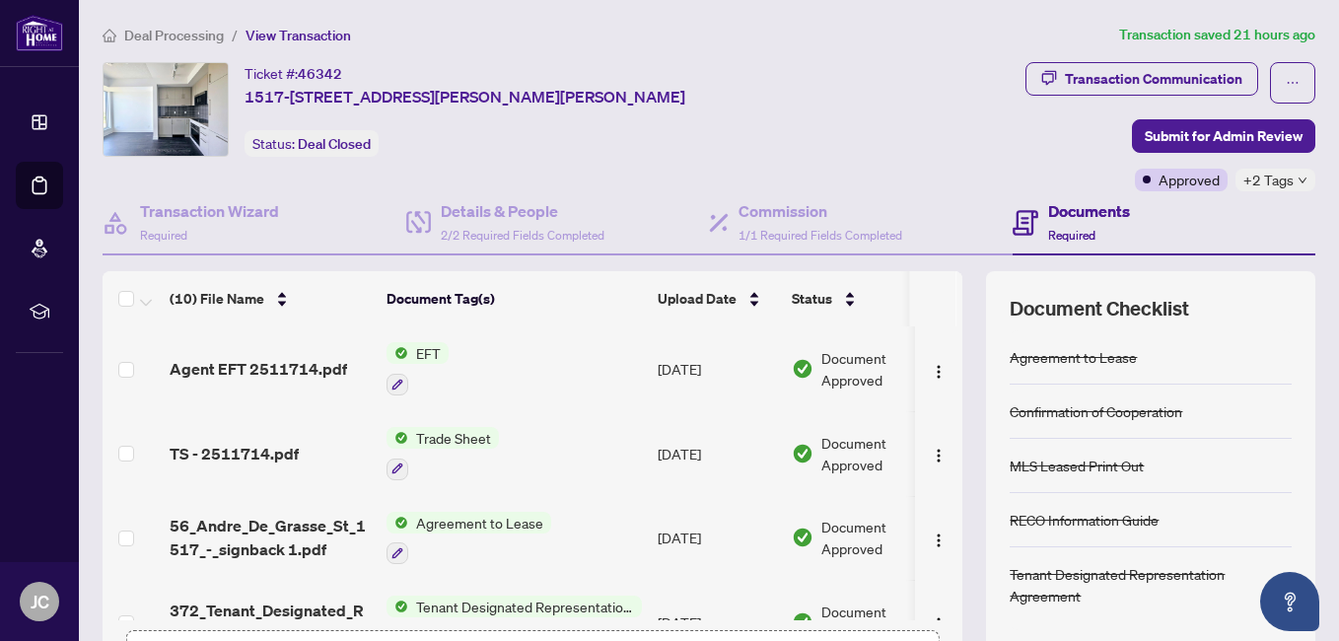
click at [197, 35] on span "Deal Processing" at bounding box center [174, 36] width 100 height 18
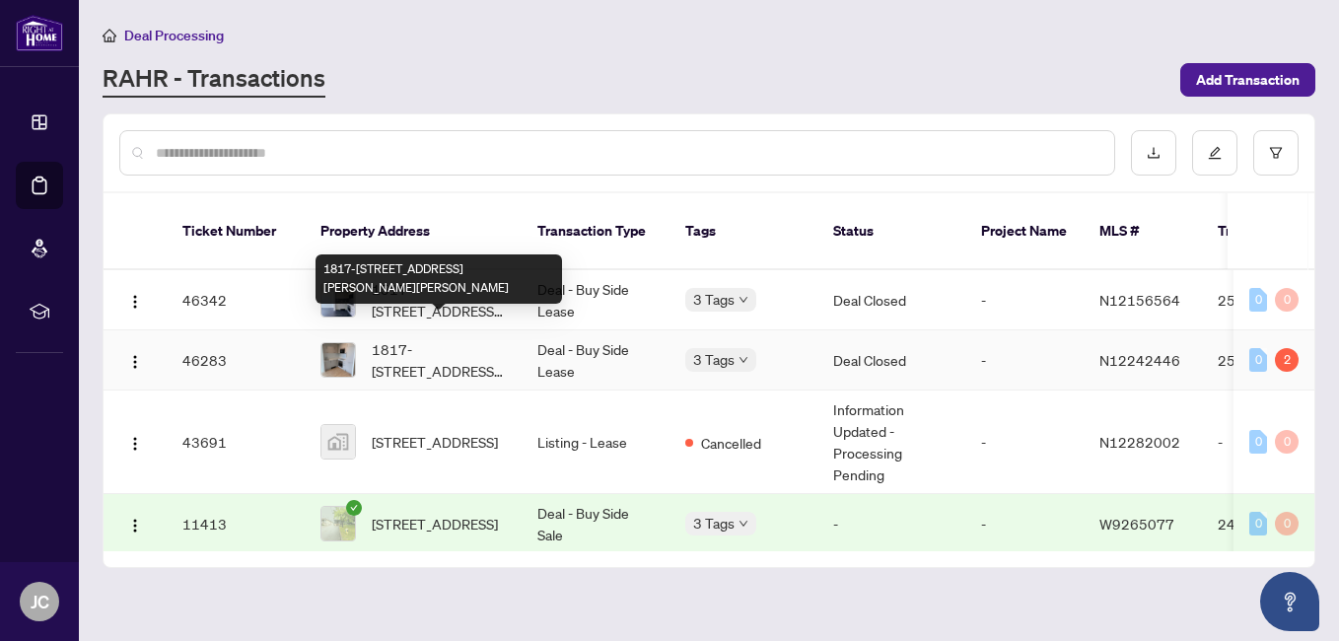
click at [444, 338] on span "1817-[STREET_ADDRESS][PERSON_NAME][PERSON_NAME]" at bounding box center [439, 359] width 134 height 43
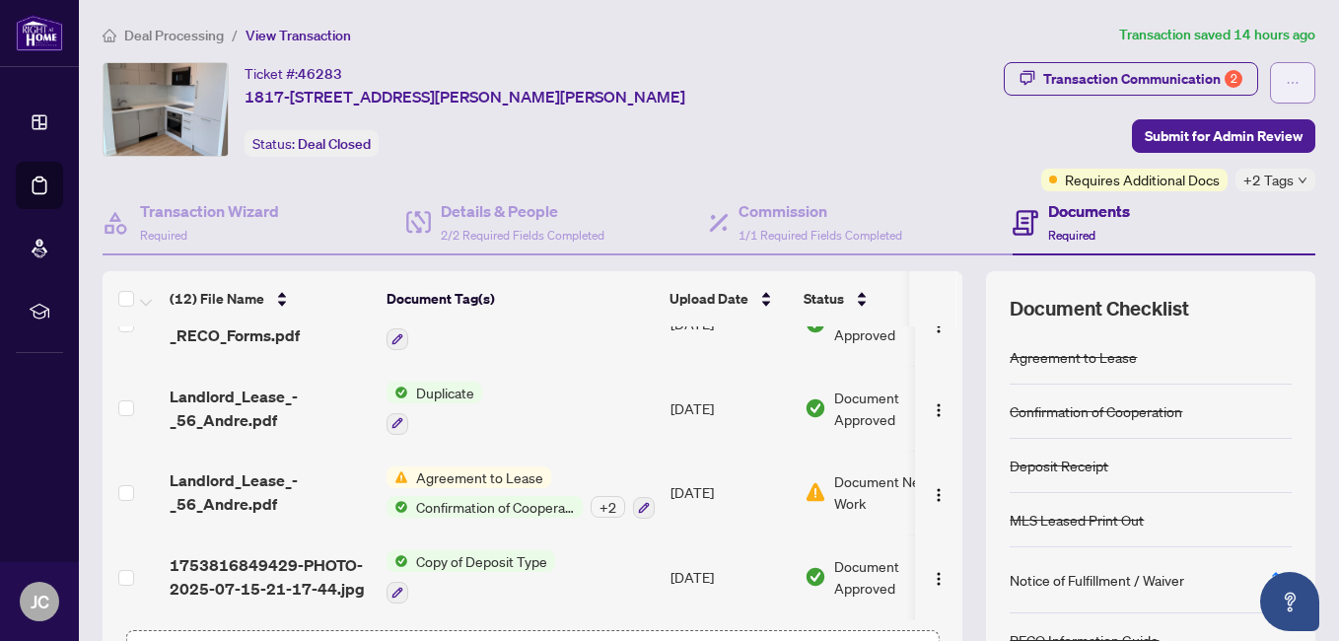
click at [1286, 85] on icon "ellipsis" at bounding box center [1293, 83] width 14 height 14
click at [913, 113] on div "Transaction Communication 2 Submit for Admin Review Requires Additional Docs +2…" at bounding box center [1082, 126] width 467 height 129
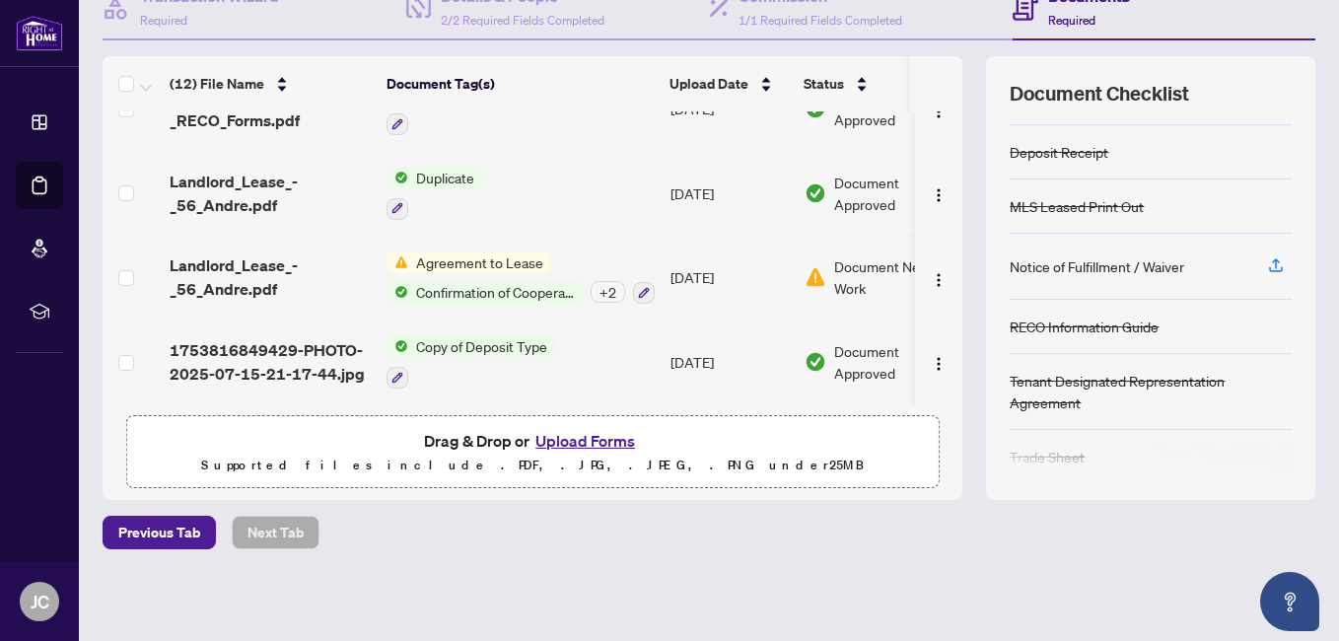
scroll to position [113, 0]
